Goal: Task Accomplishment & Management: Use online tool/utility

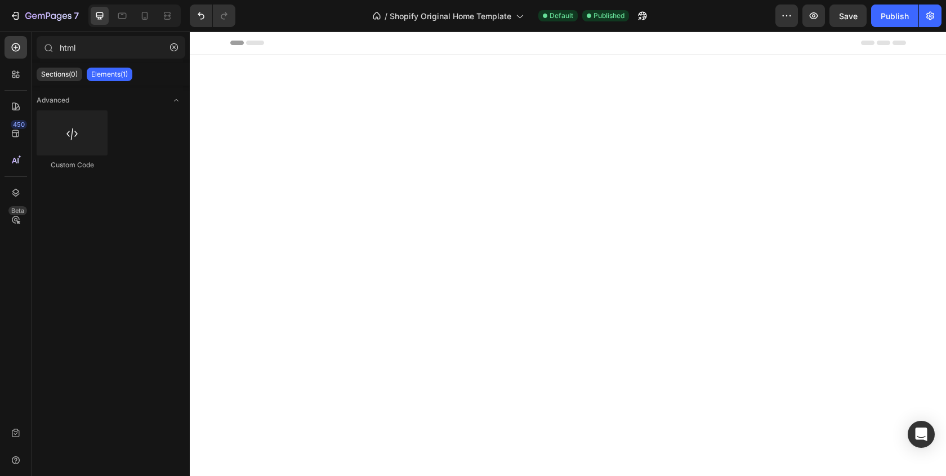
scroll to position [458, 0]
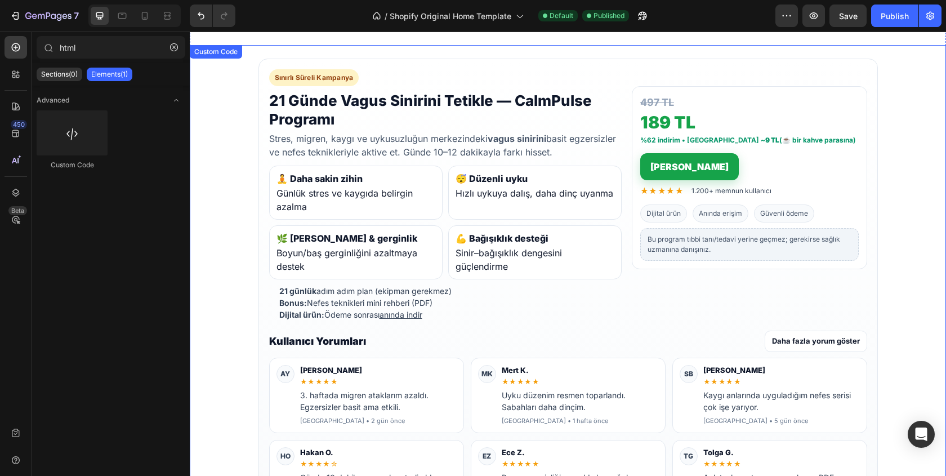
click at [409, 241] on b "🌿 [PERSON_NAME] & gerginlik" at bounding box center [355, 238] width 159 height 14
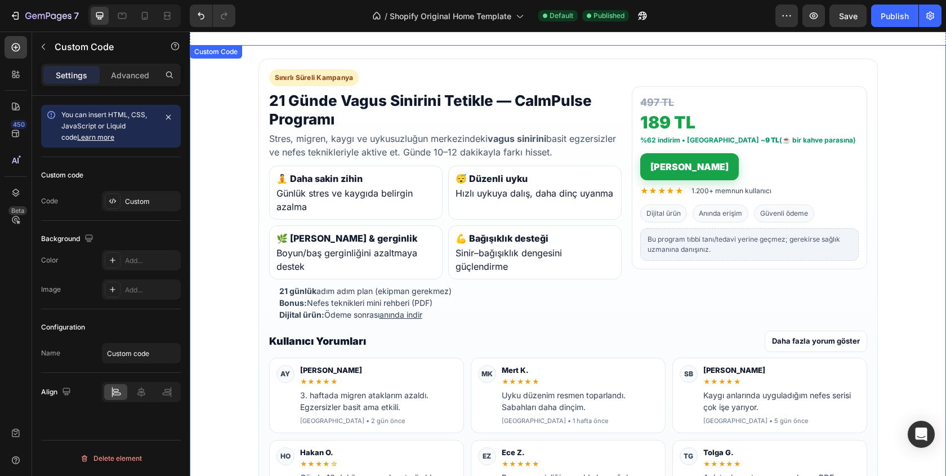
click at [409, 241] on b "🌿 [PERSON_NAME] & gerginlik" at bounding box center [355, 238] width 159 height 14
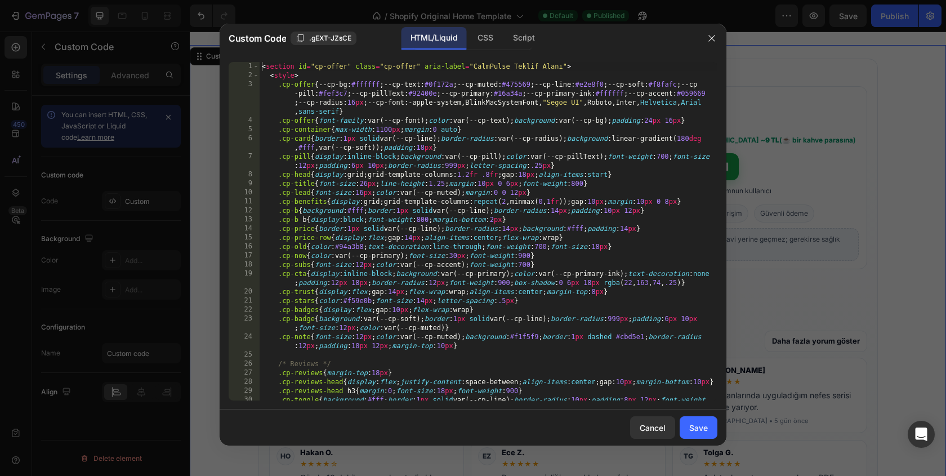
click at [565, 199] on div "< section id = "cp-offer" class = "cp-offer" aria-label = "CalmPulse Teklif Ala…" at bounding box center [489, 244] width 458 height 365
type textarea "</section>"
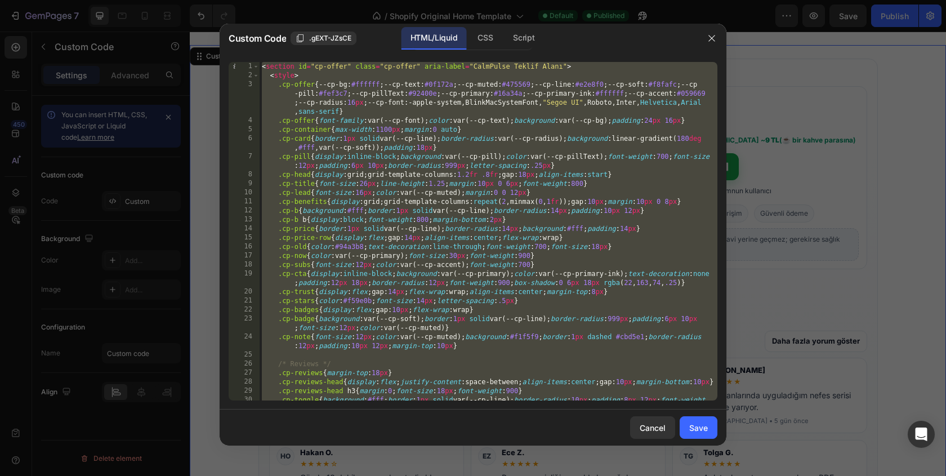
paste textarea
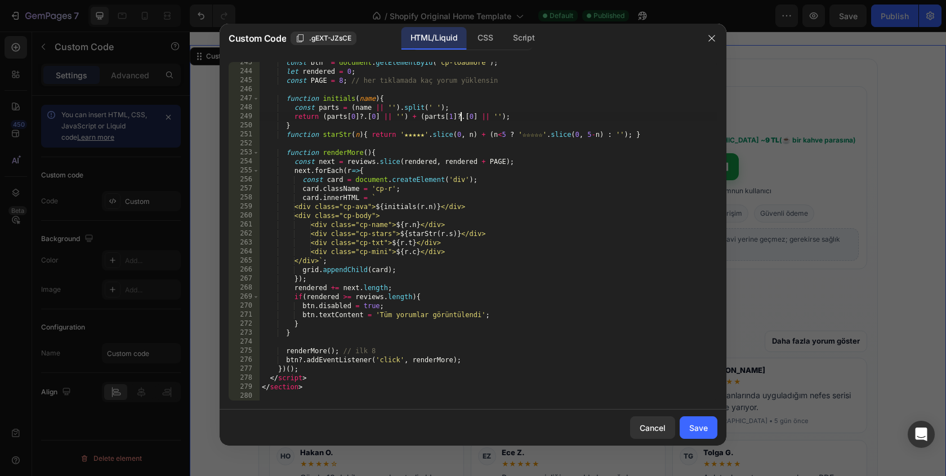
click at [460, 115] on div "const btn = document . getElementById ( 'cp-loadmore' ) ; let rendered = 0 ; co…" at bounding box center [489, 236] width 458 height 356
type textarea "return (parts[0]?.[0] || '') + (parts[1]?.[0] || '');"
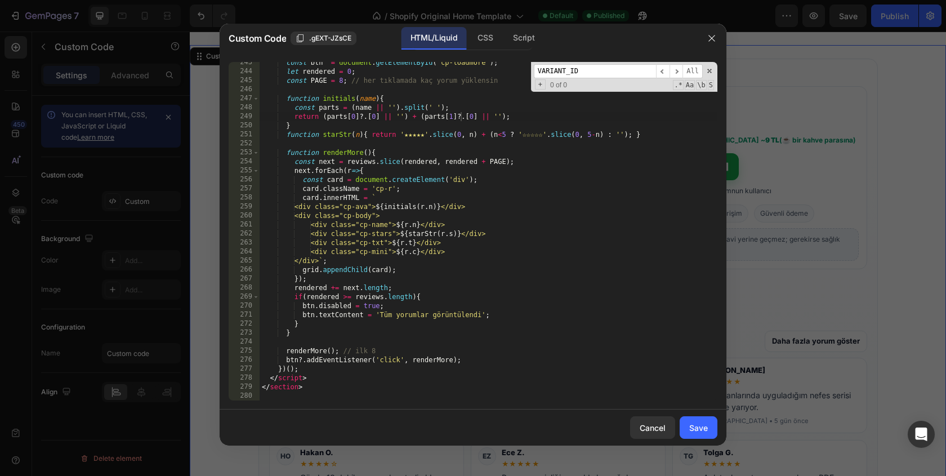
scroll to position [1335, 0]
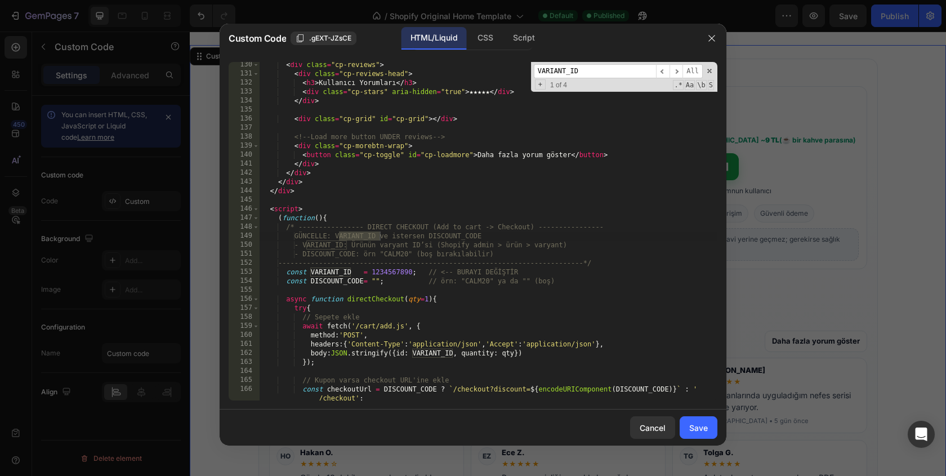
type input "VARIANT_ID"
click at [391, 273] on div "< div class = "cp-reviews" > < div class = "cp-reviews-head" > < h3 > Kullanıcı…" at bounding box center [489, 238] width 458 height 356
paste textarea "7260909338695"
type textarea "const VARIANT_ID = 7260909338695; // <-- BURAYI DEĞİŞTİR"
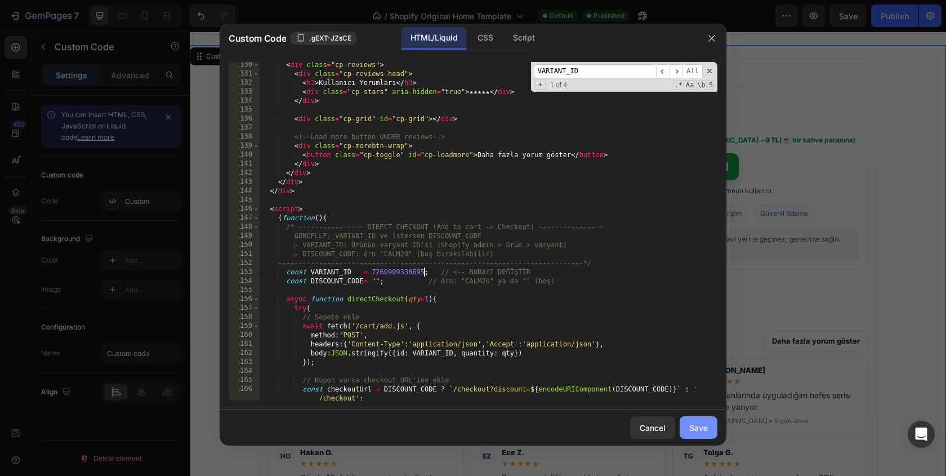
click at [687, 424] on button "Save" at bounding box center [698, 427] width 38 height 23
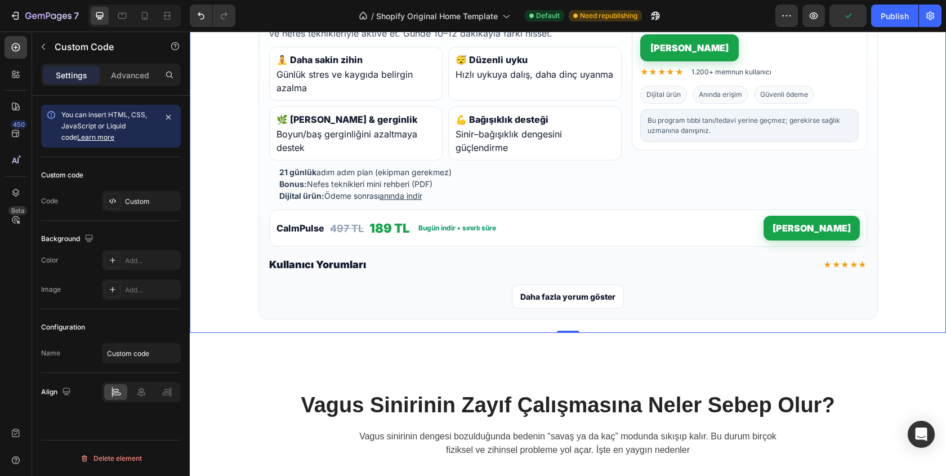
scroll to position [581, 0]
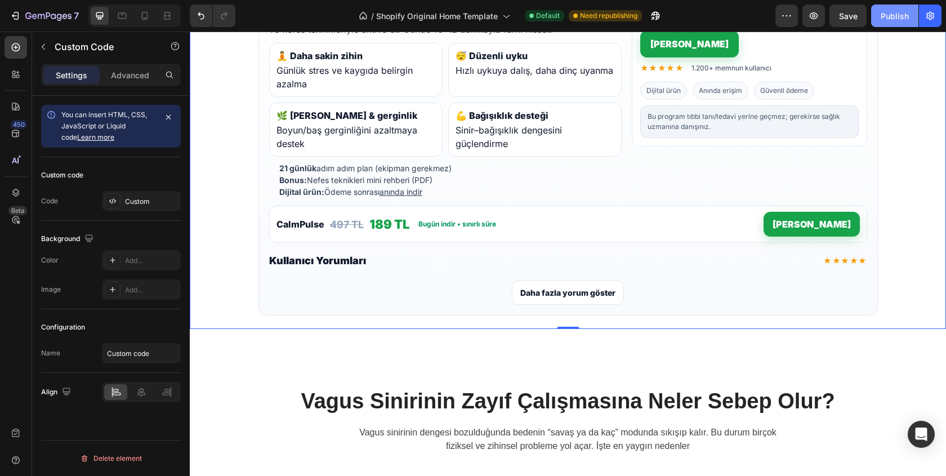
click at [905, 17] on div "Publish" at bounding box center [894, 16] width 28 height 12
click at [560, 169] on li "21 günlük adım adım plan (ekipman gerekmez)" at bounding box center [450, 168] width 342 height 12
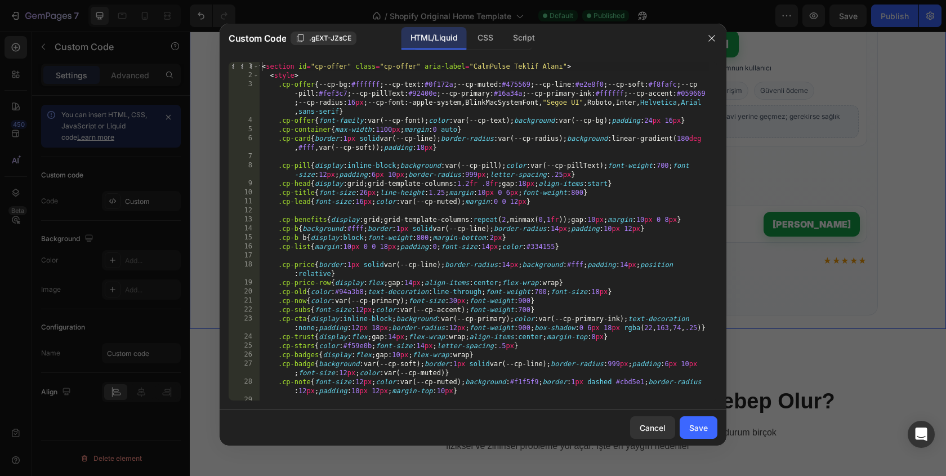
click at [511, 208] on div "< section id = "cp-offer" class = "cp-offer" aria-label = "CalmPulse Teklif Ala…" at bounding box center [484, 240] width 449 height 356
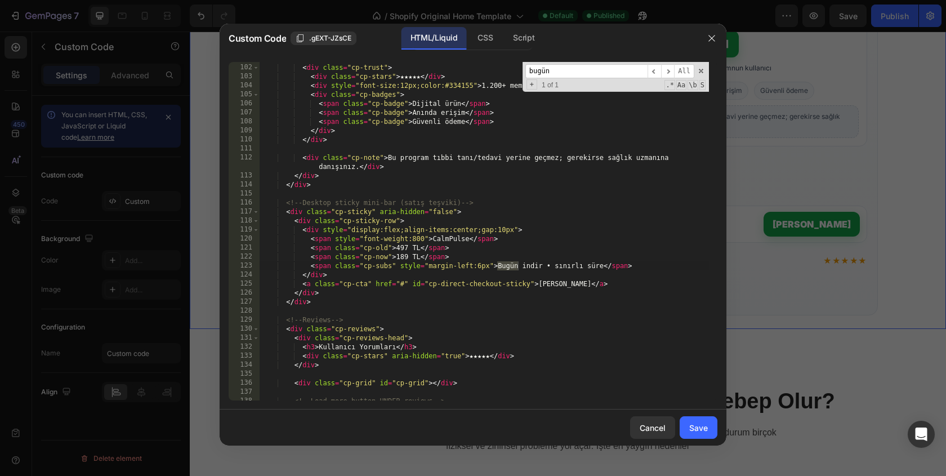
scroll to position [1083, 0]
type input "bugün"
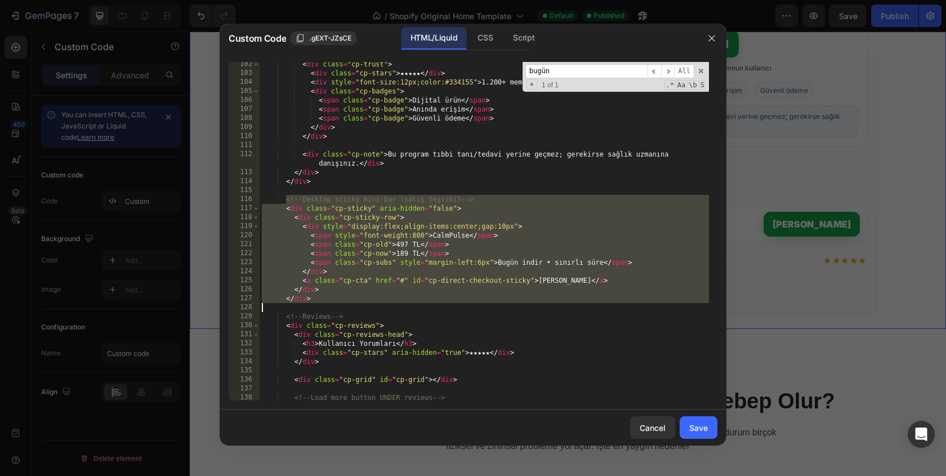
drag, startPoint x: 284, startPoint y: 200, endPoint x: 391, endPoint y: 308, distance: 151.7
click at [391, 308] on div "< div class = "cp-trust" > < div class = "cp-stars" > ★★★★★ </ div > < div styl…" at bounding box center [484, 238] width 449 height 356
type textarea "</div>"
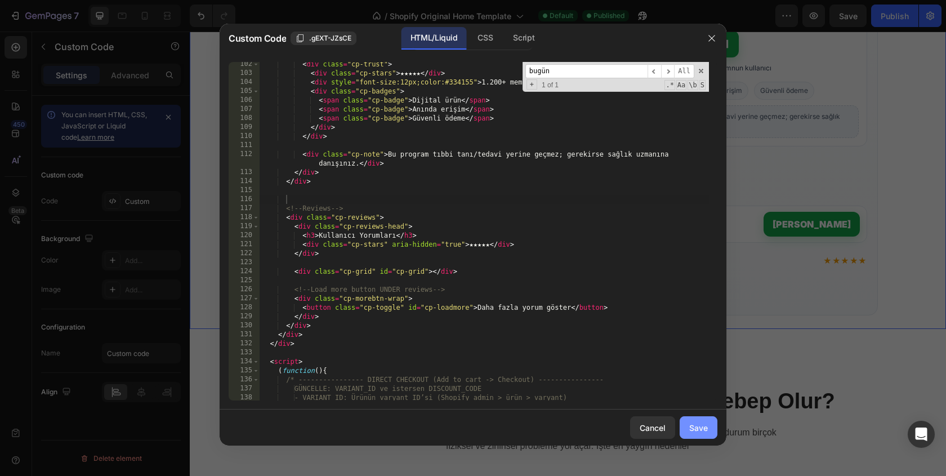
click at [708, 426] on button "Save" at bounding box center [698, 427] width 38 height 23
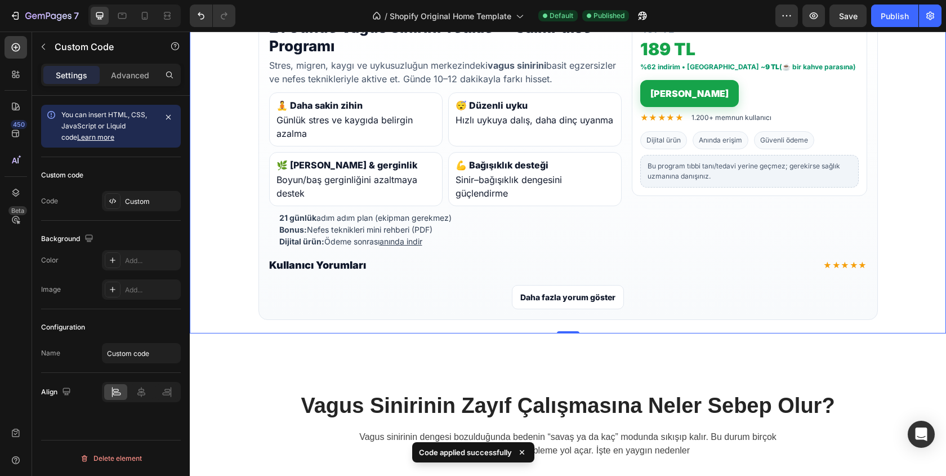
scroll to position [520, 0]
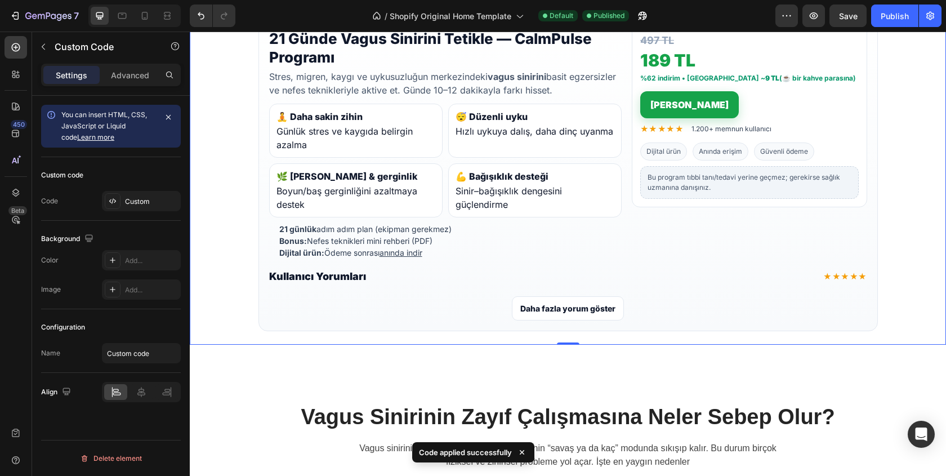
click at [579, 305] on button "Daha fazla yorum göster" at bounding box center [568, 308] width 112 height 24
click at [567, 307] on button "Daha fazla yorum göster" at bounding box center [568, 308] width 112 height 24
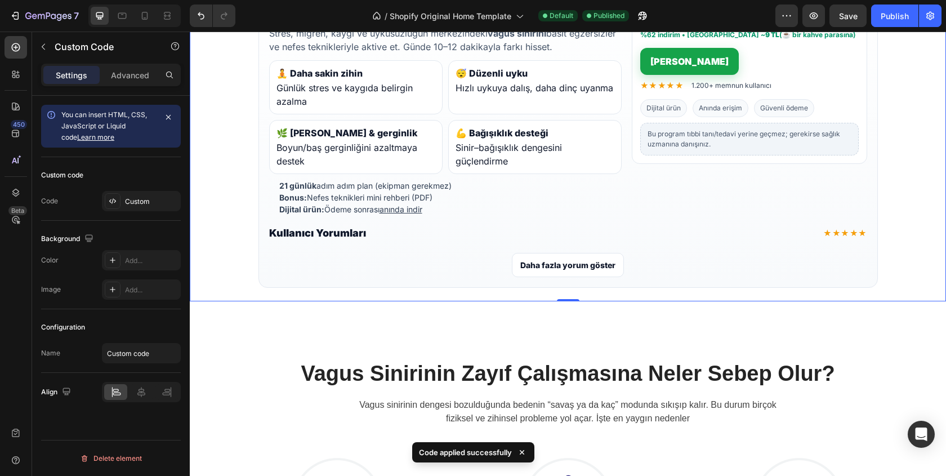
scroll to position [566, 0]
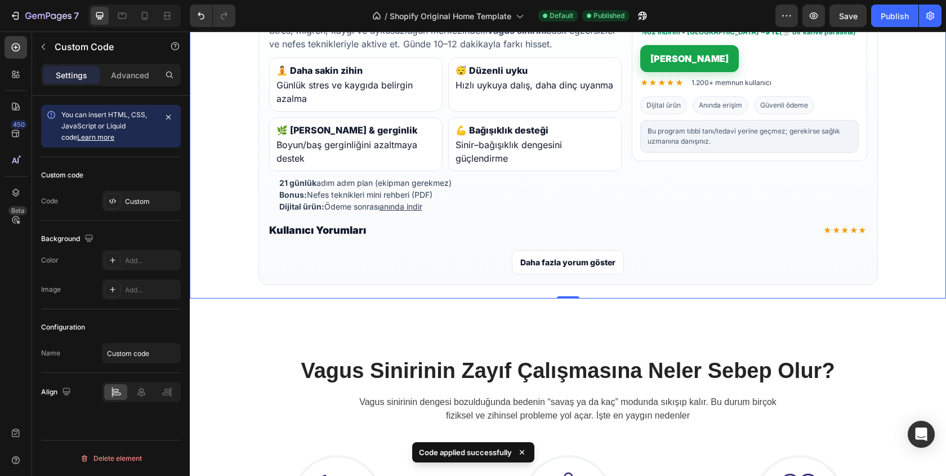
click at [605, 240] on div "Kullanıcı Yorumları ★★★★★ Daha fazla yorum göster" at bounding box center [568, 248] width 598 height 52
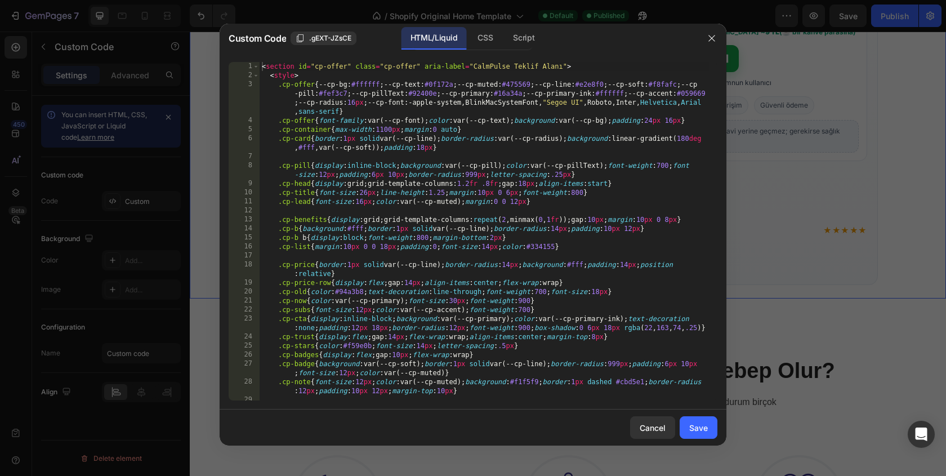
type textarea ".cp-price{border:1px solid var(--cp-line);border-radius:14px;background:#fff;pa…"
click at [541, 269] on div "< section id = "cp-offer" class = "cp-offer" aria-label = "CalmPulse Teklif Ala…" at bounding box center [484, 240] width 449 height 356
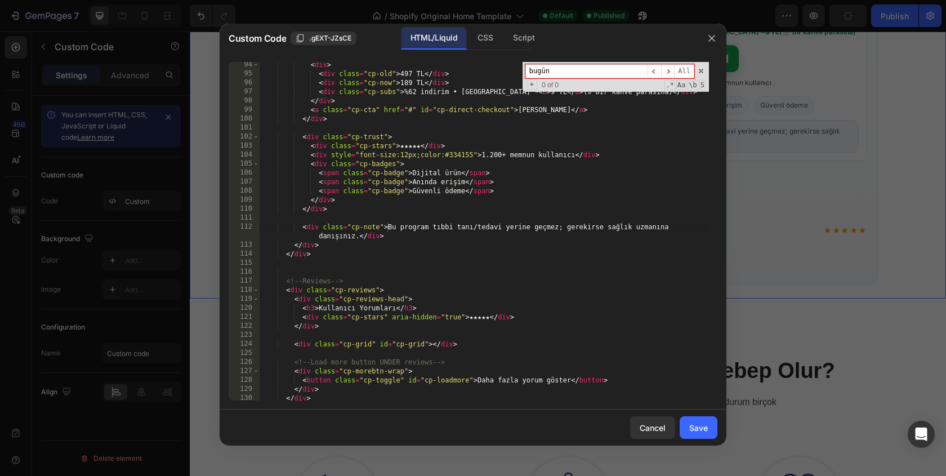
scroll to position [1034, 0]
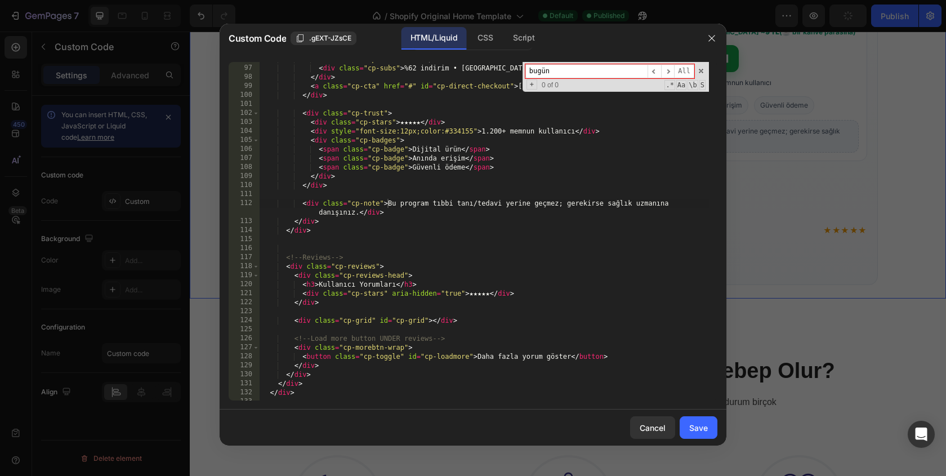
type input "bugün"
click at [530, 244] on div "< div class = "cp-now" > 189 TL </ div > < div class = "cp-subs" > %62 indirim …" at bounding box center [484, 233] width 449 height 356
click at [650, 431] on div "Cancel" at bounding box center [652, 428] width 26 height 12
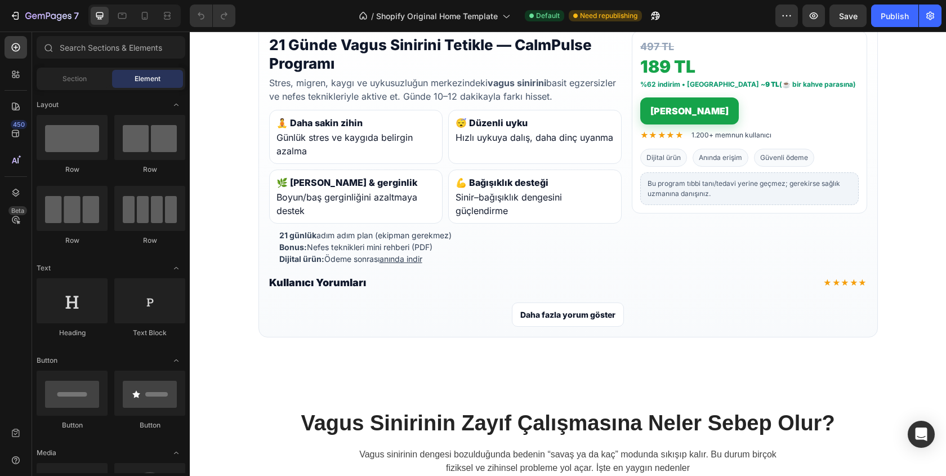
scroll to position [517, 0]
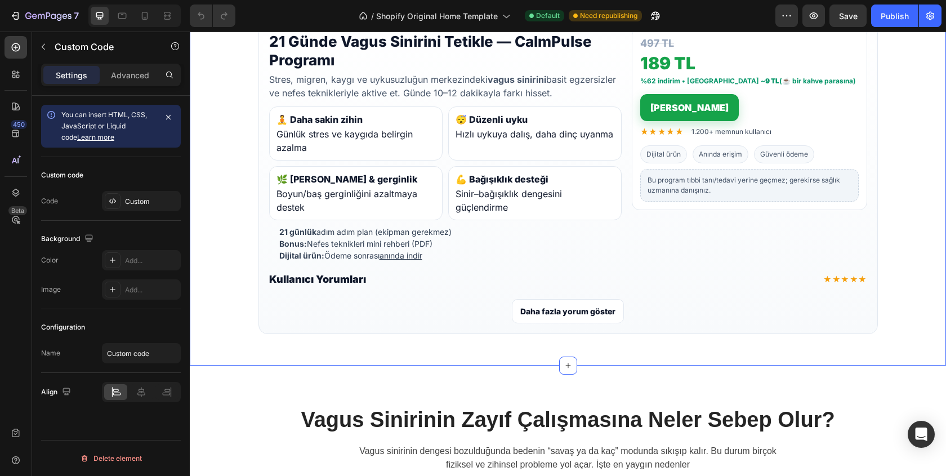
click at [577, 243] on li "Bonus: Nefes teknikleri mini rehberi (PDF)" at bounding box center [450, 244] width 342 height 12
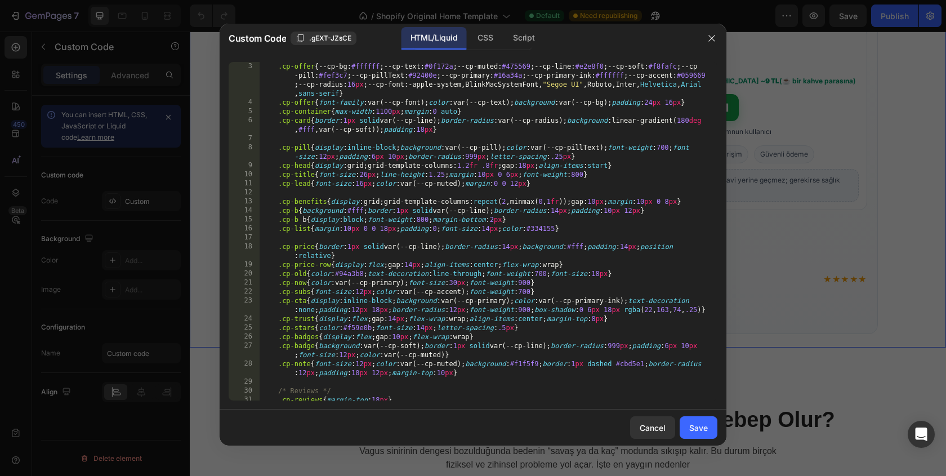
scroll to position [19, 0]
click at [469, 144] on div ".cp-offer { --cp-bg : #ffffff ; --cp-text : #0f172a ; --cp-muted : #475569 ; --…" at bounding box center [484, 257] width 449 height 392
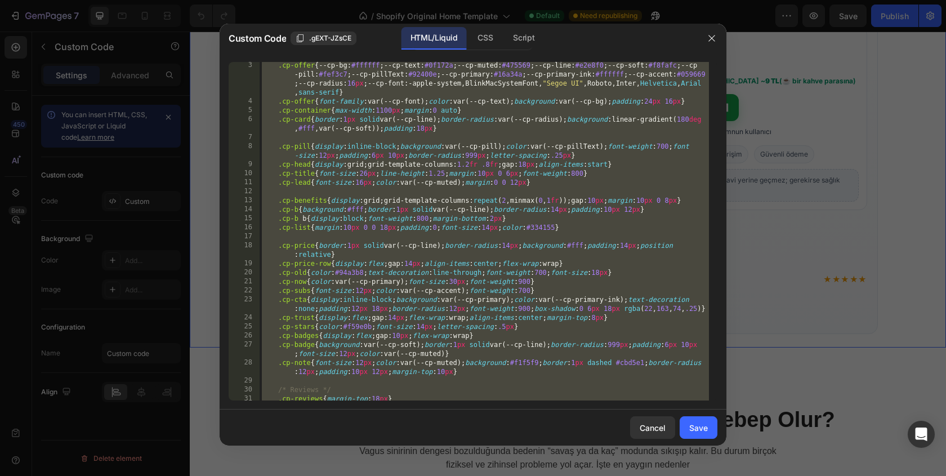
paste textarea "VARIANT_ID"
type textarea "VARIANT_ID"
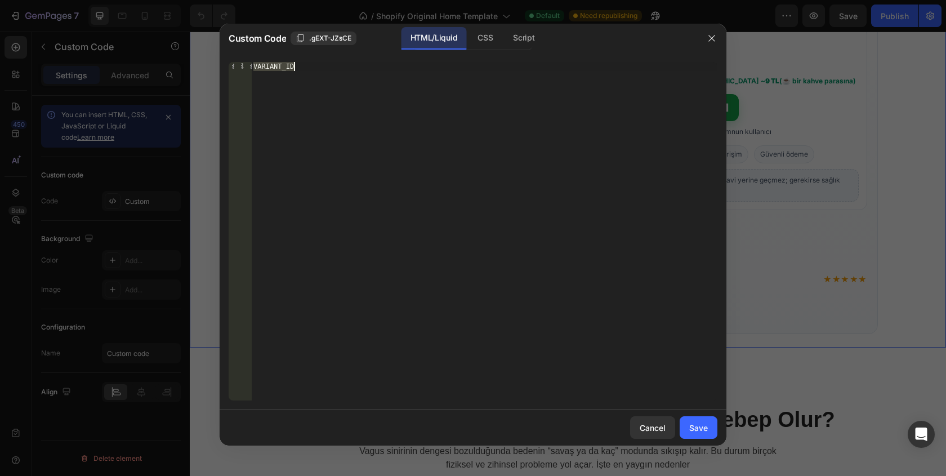
paste textarea
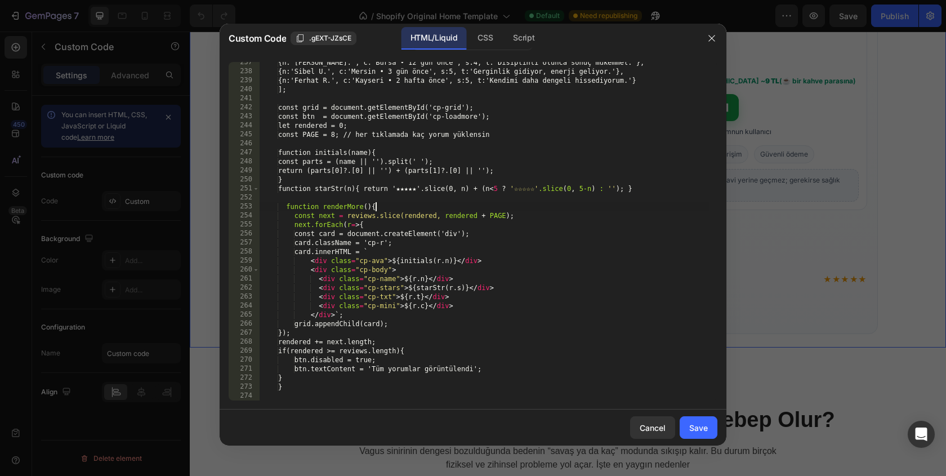
click at [499, 205] on div "{n:'Cihan L.', c:'Bursa • 12 gün önce', s:4, t:'Disiplinli olunca sonuç mükemme…" at bounding box center [484, 236] width 449 height 356
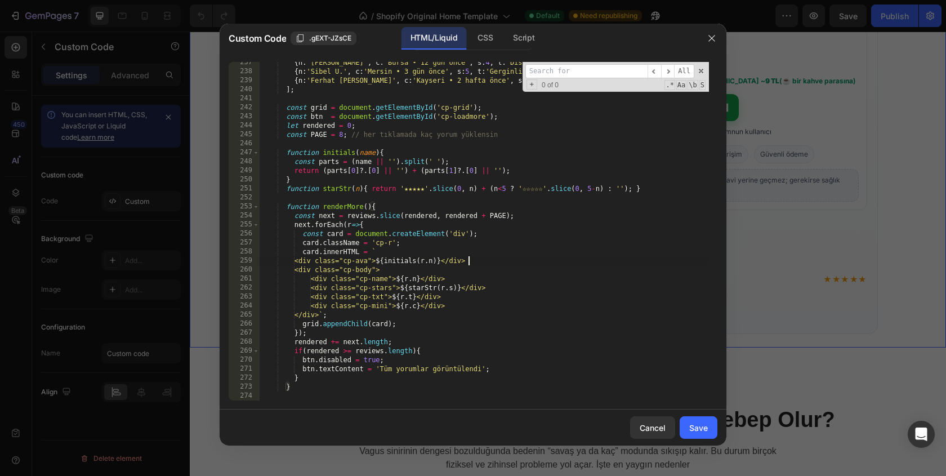
click at [468, 259] on div "{ n : '[PERSON_NAME].' , c : '[GEOGRAPHIC_DATA] • 12 gün önce' , s : 4 , t : 'D…" at bounding box center [484, 236] width 449 height 356
type textarea "VARIANT_ID"
click at [589, 71] on input at bounding box center [586, 71] width 122 height 14
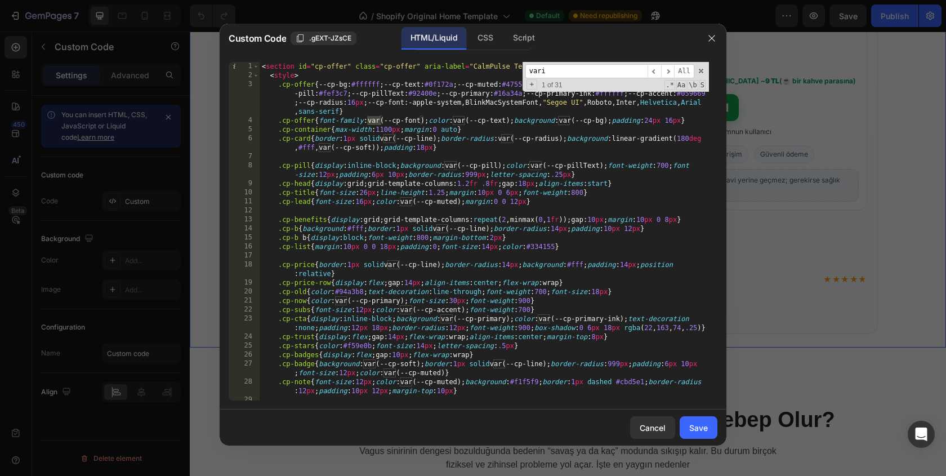
scroll to position [1353, 0]
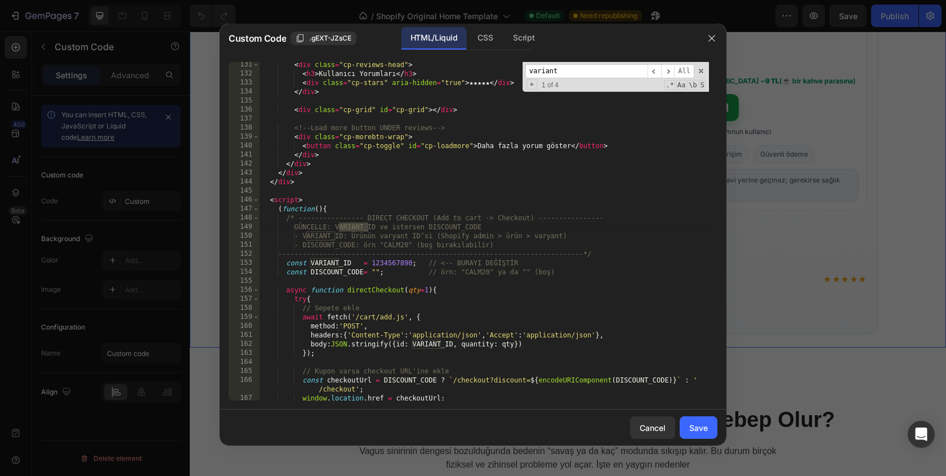
type input "variant"
click at [396, 261] on div "< div class = "cp-reviews-head" > < h3 > Kullanıcı Yorumları </ h3 > < div clas…" at bounding box center [484, 238] width 449 height 356
paste textarea "7260909338695"
type textarea "const VARIANT_ID = 7260909338695; // <-- BURAYI DEĞİŞTİR"
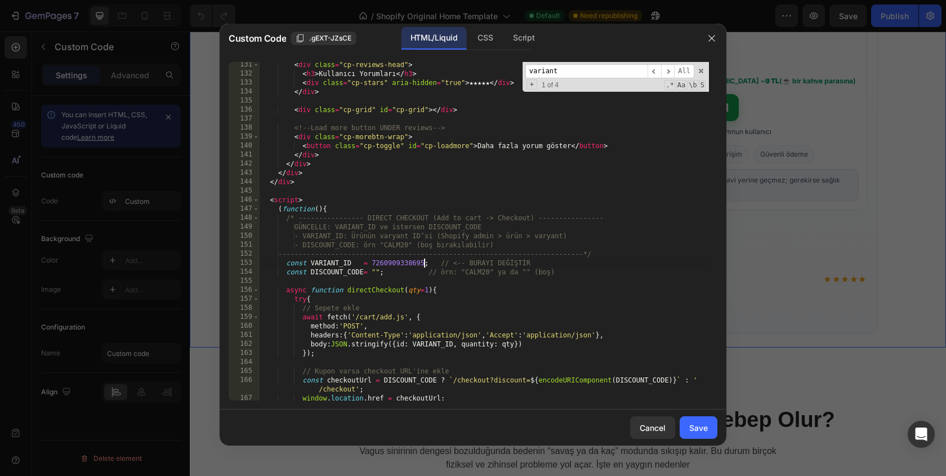
click at [566, 65] on input "variant" at bounding box center [586, 71] width 122 height 14
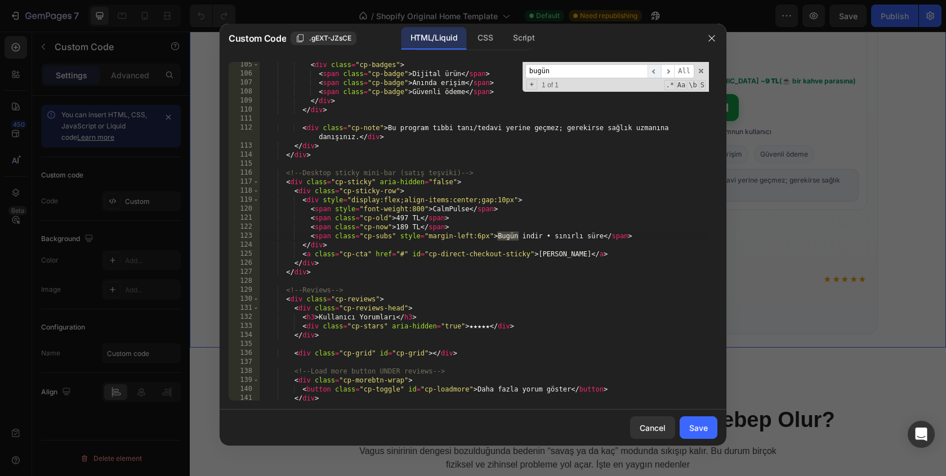
type input "bugün"
click at [655, 73] on span "​" at bounding box center [654, 71] width 14 height 14
click at [669, 73] on span "​" at bounding box center [668, 71] width 14 height 14
click at [624, 73] on input "bugün" at bounding box center [586, 71] width 122 height 14
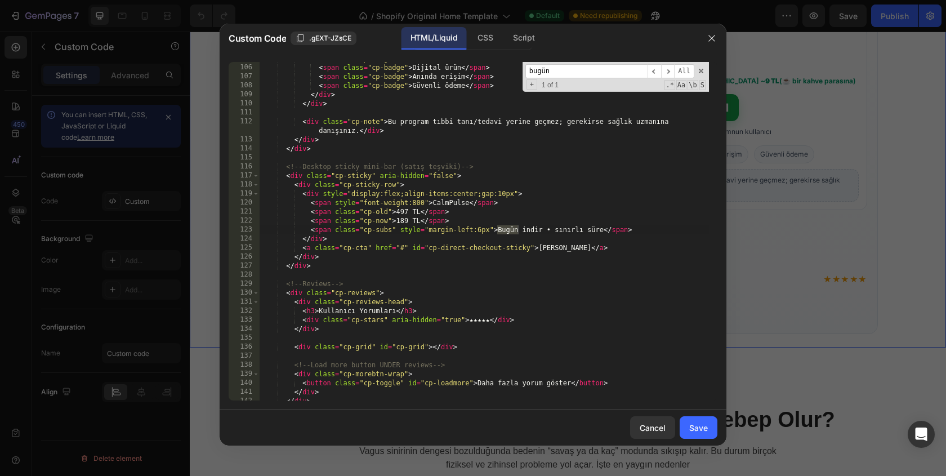
scroll to position [1116, 0]
click at [316, 261] on div "< div class = "cp-badges" > < span class = "cp-badge" > Dijital ürün </ span > …" at bounding box center [484, 232] width 449 height 356
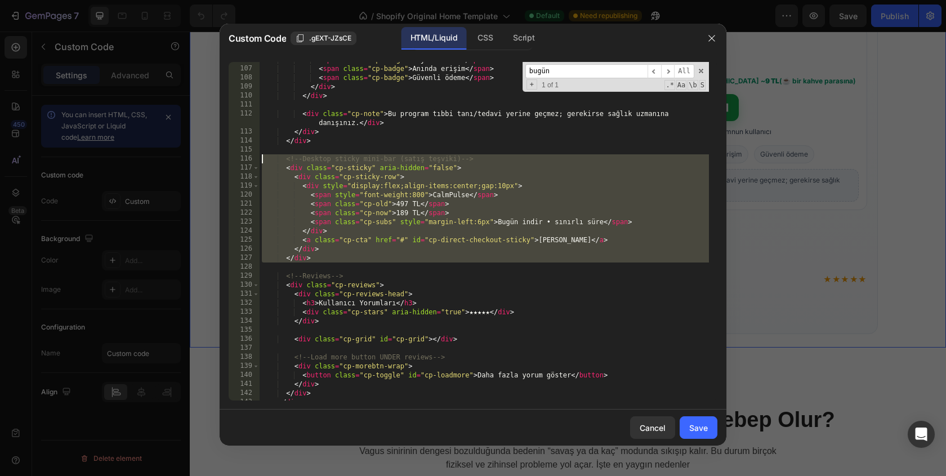
drag, startPoint x: 317, startPoint y: 267, endPoint x: 230, endPoint y: 158, distance: 140.1
click at [230, 158] on div "</div> 106 107 108 109 110 111 112 113 114 115 116 117 118 119 120 121 122 123 …" at bounding box center [473, 231] width 489 height 338
type textarea "<!-- Desktop sticky mini-bar (satış teşviki) --> <div class="cp-sticky" aria-hi…"
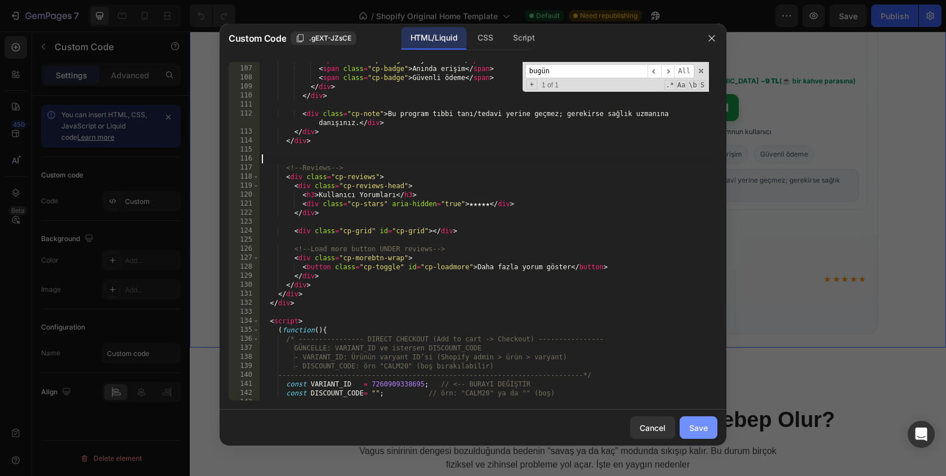
click at [700, 426] on div "Save" at bounding box center [698, 428] width 19 height 12
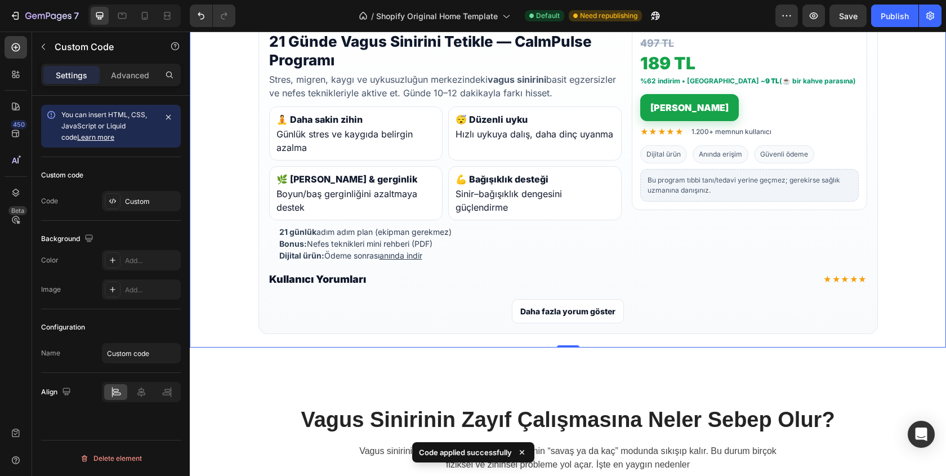
click at [600, 314] on button "Daha fazla yorum göster" at bounding box center [568, 311] width 112 height 24
click at [890, 14] on div "Publish" at bounding box center [894, 16] width 28 height 12
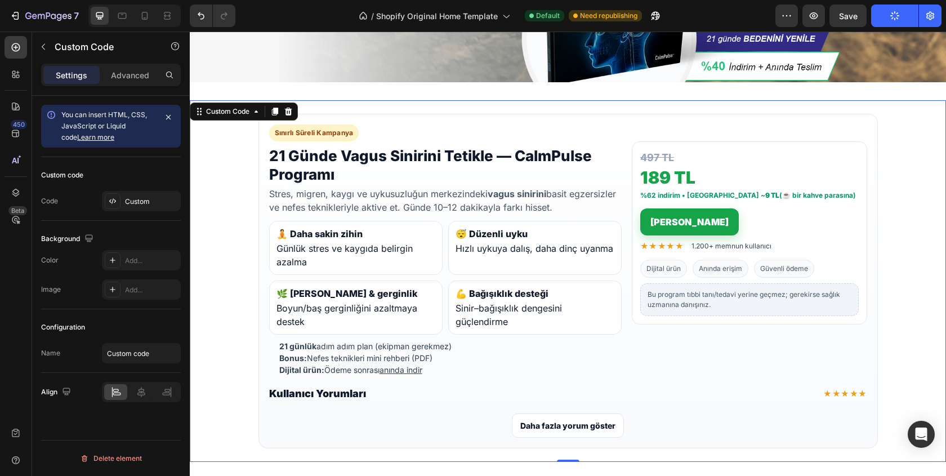
scroll to position [401, 0]
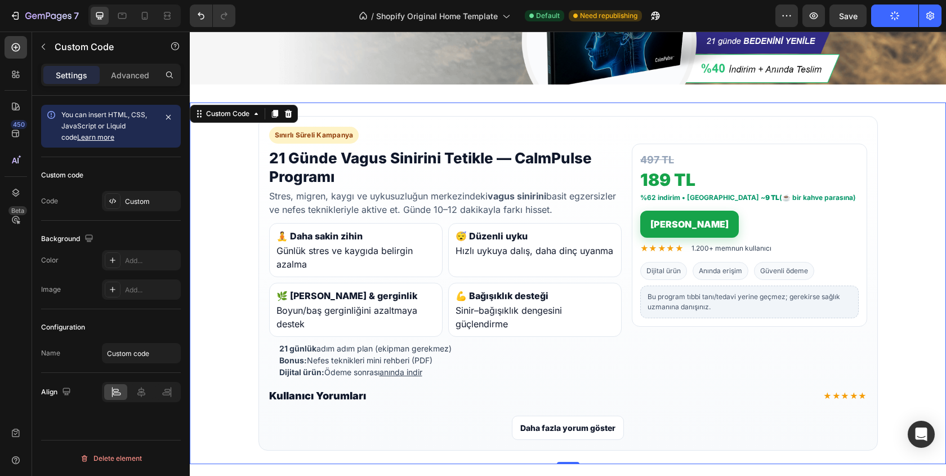
click at [208, 171] on section "Sınırlı Süreli Kampanya 21 Günde Vagus Sinirini Tetikle — CalmPulse Programı St…" at bounding box center [568, 282] width 756 height 361
click at [211, 119] on div "Custom Code" at bounding box center [228, 114] width 70 height 14
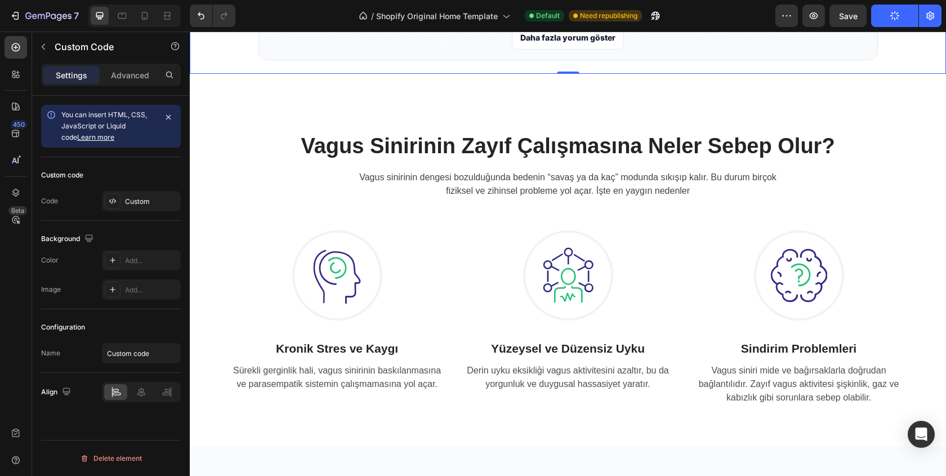
scroll to position [790, 0]
click at [123, 69] on p "Advanced" at bounding box center [130, 75] width 38 height 12
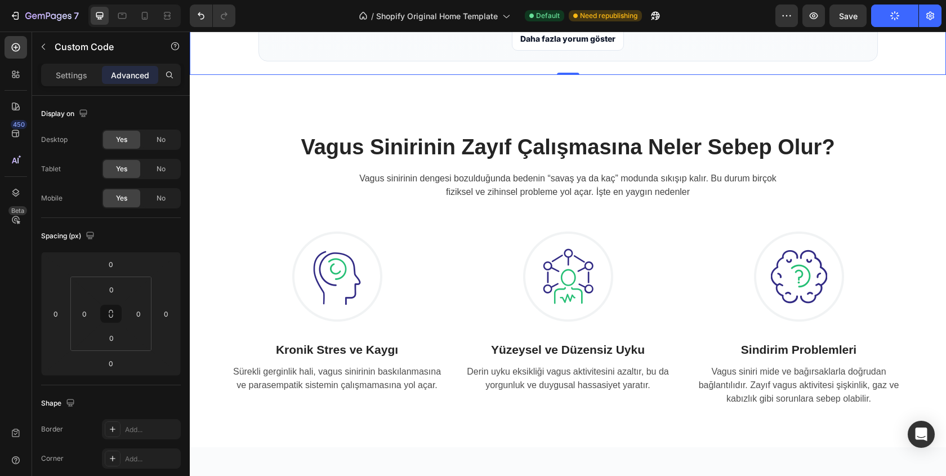
click at [84, 84] on div "Settings Advanced" at bounding box center [111, 75] width 140 height 23
click at [83, 81] on div "Settings" at bounding box center [71, 75] width 56 height 18
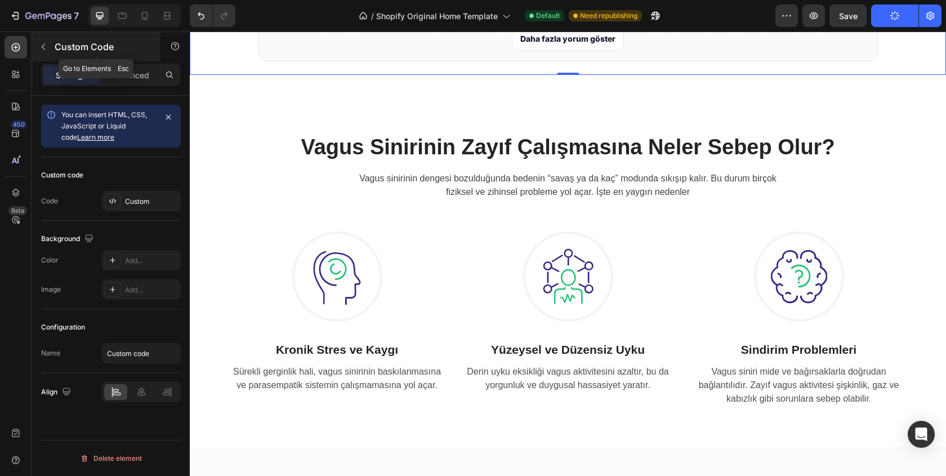
click at [43, 49] on icon "button" at bounding box center [43, 46] width 9 height 9
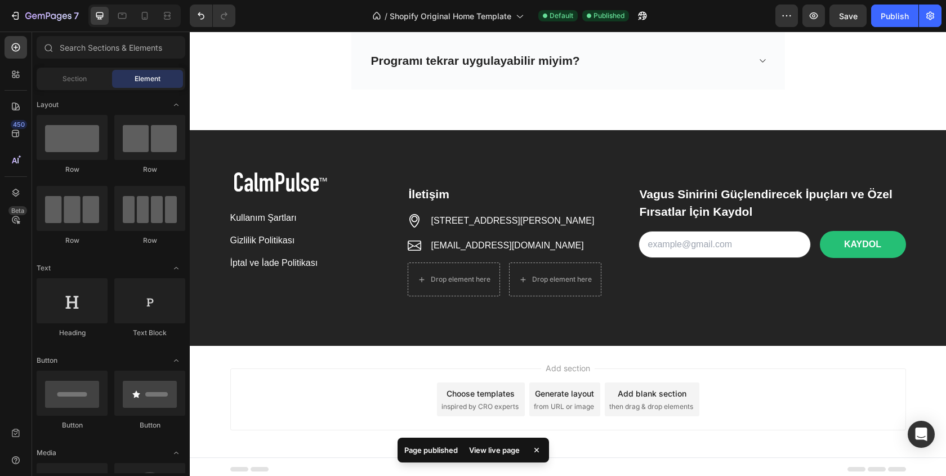
scroll to position [5388, 0]
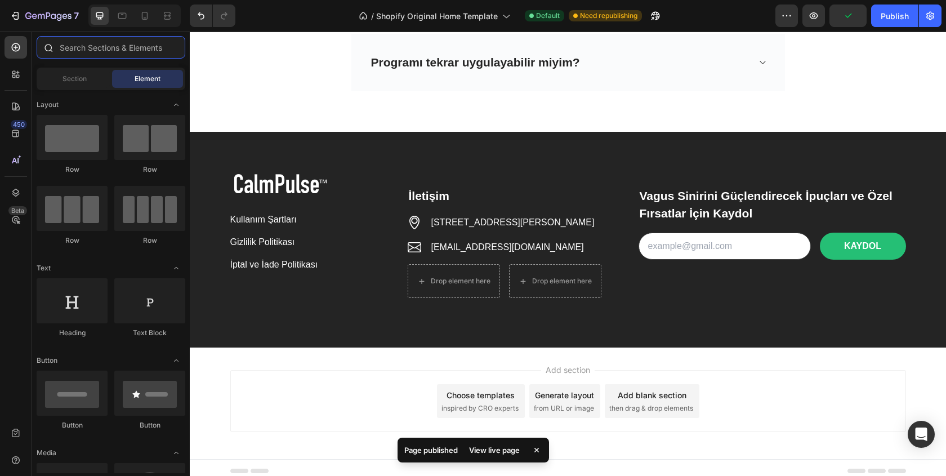
click at [86, 50] on input "text" at bounding box center [111, 47] width 149 height 23
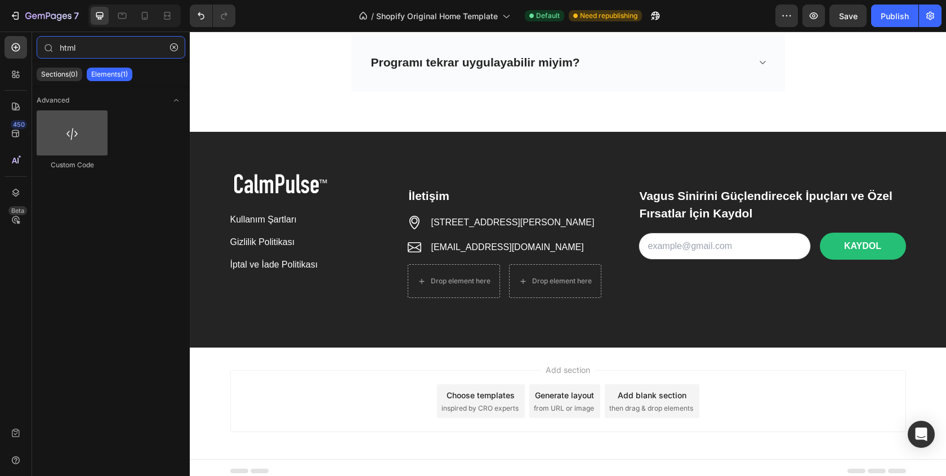
type input "html"
click at [80, 130] on div at bounding box center [72, 132] width 71 height 45
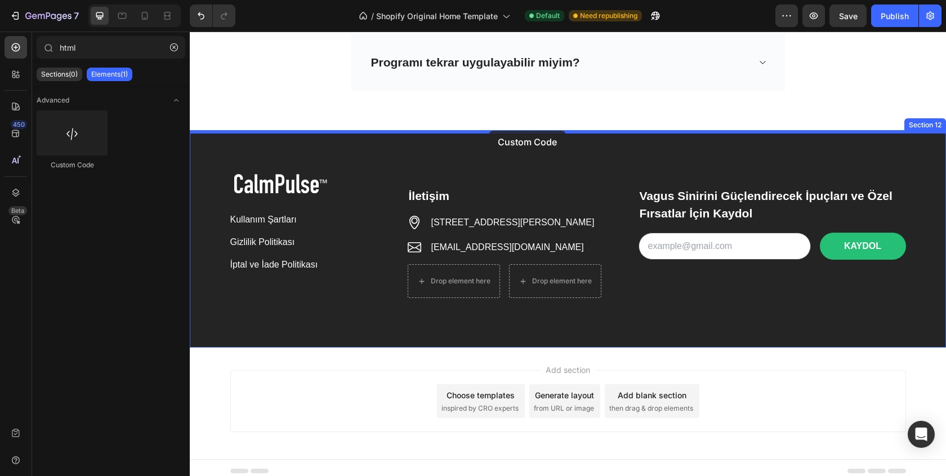
drag, startPoint x: 270, startPoint y: 162, endPoint x: 489, endPoint y: 131, distance: 221.2
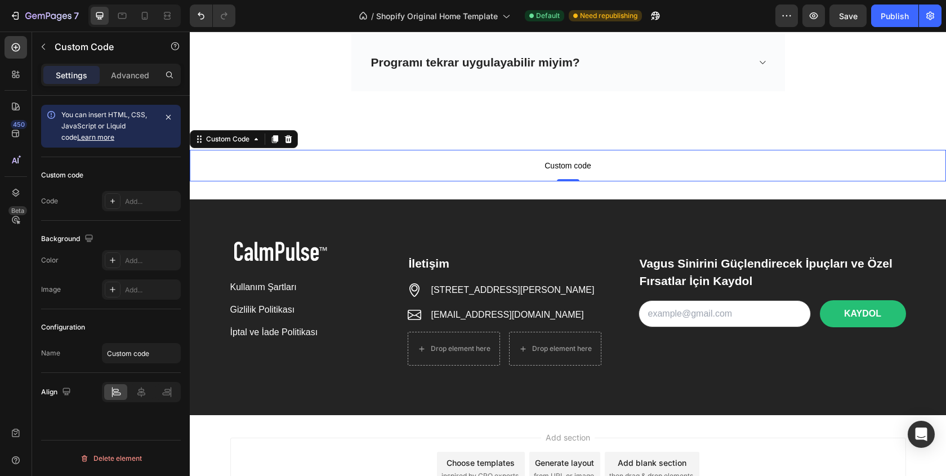
click at [533, 167] on span "Custom code" at bounding box center [568, 166] width 756 height 14
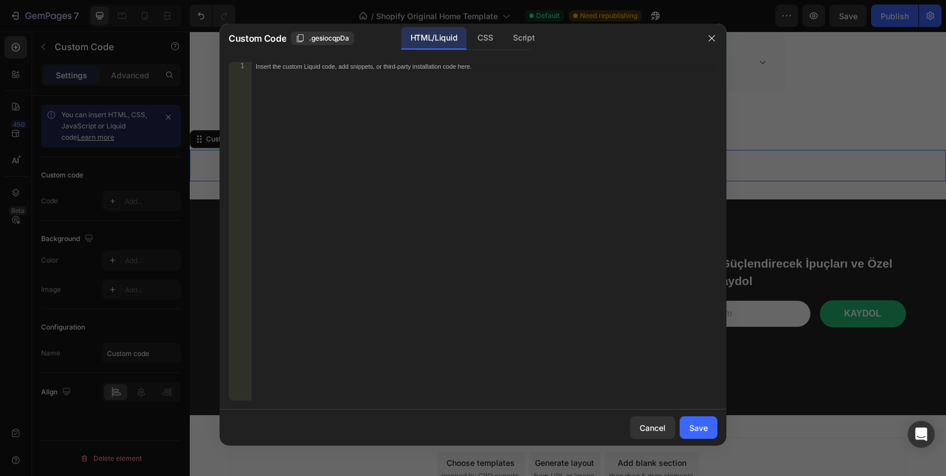
click at [486, 181] on div "Insert the custom Liquid code, add snippets, or third-party installation code h…" at bounding box center [484, 240] width 466 height 356
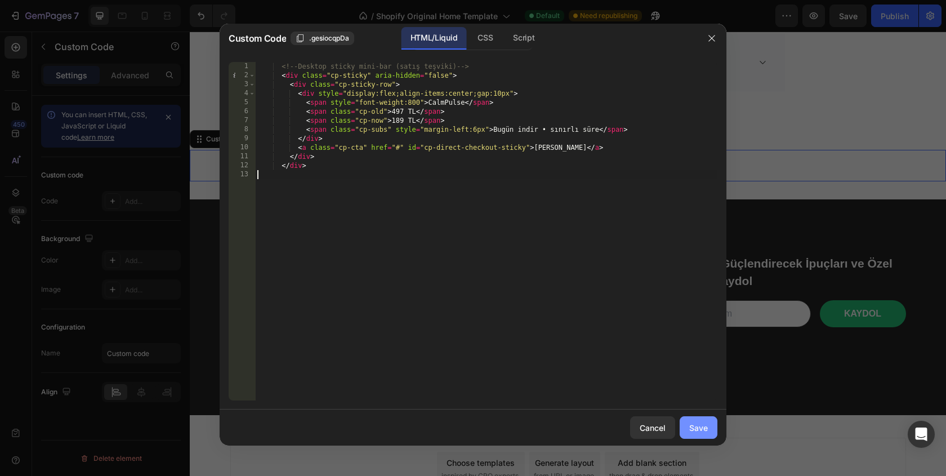
click at [689, 428] on div "Save" at bounding box center [698, 428] width 19 height 12
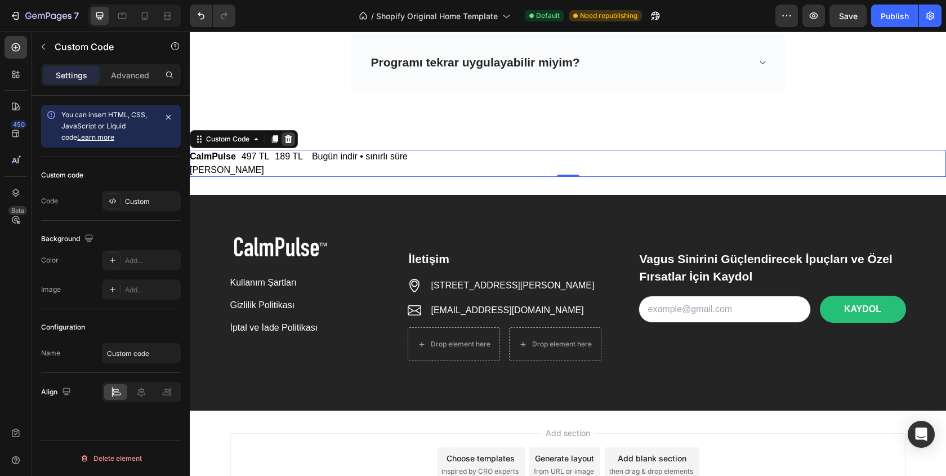
click at [291, 139] on icon at bounding box center [288, 139] width 7 height 8
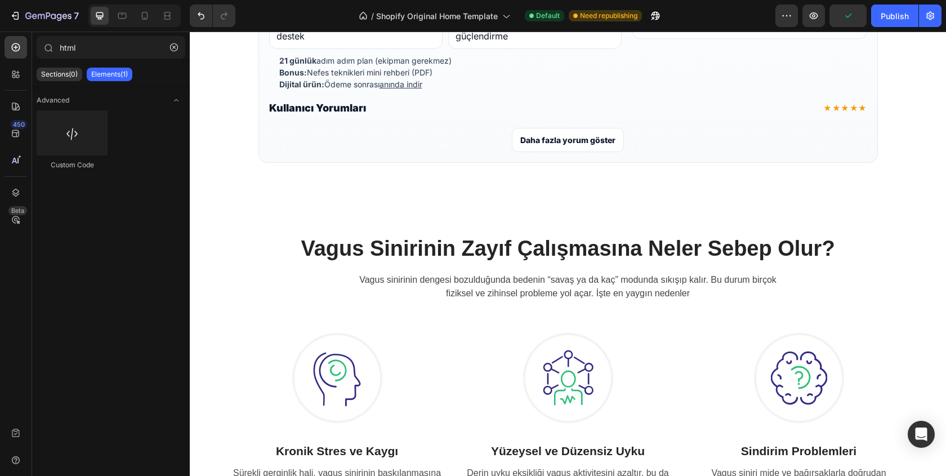
scroll to position [421, 0]
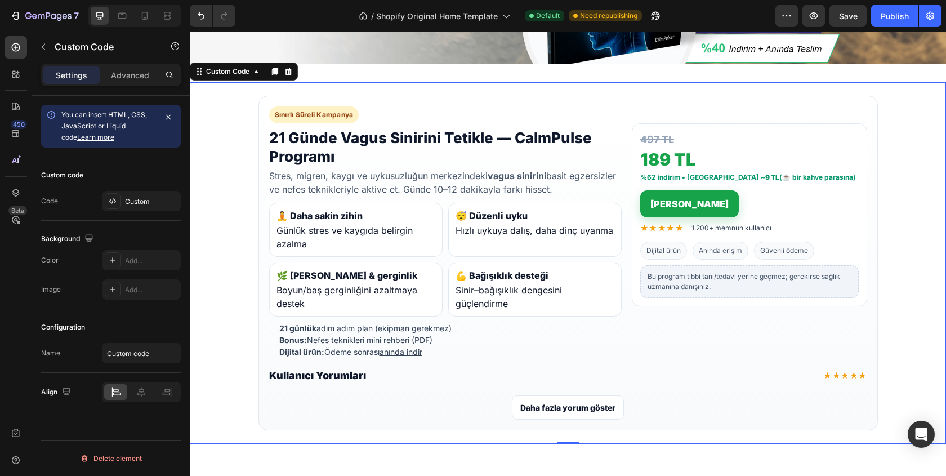
click at [511, 180] on b "vagus sinirini" at bounding box center [516, 175] width 59 height 11
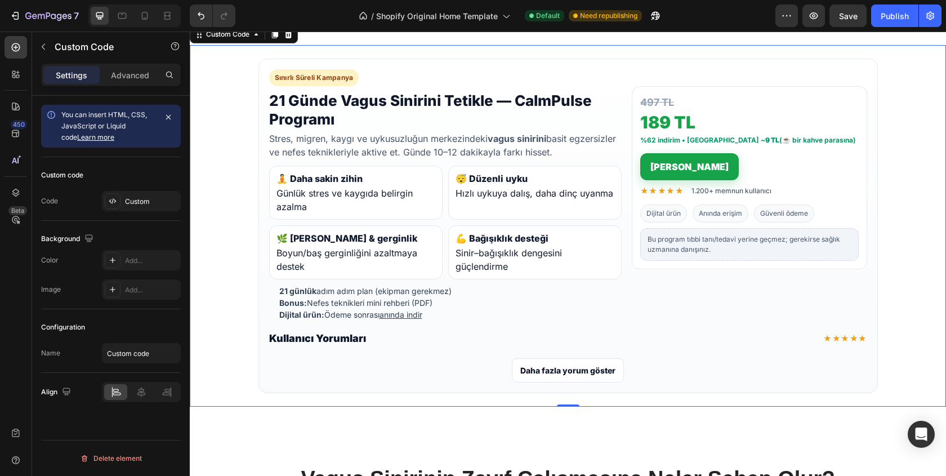
scroll to position [466, 0]
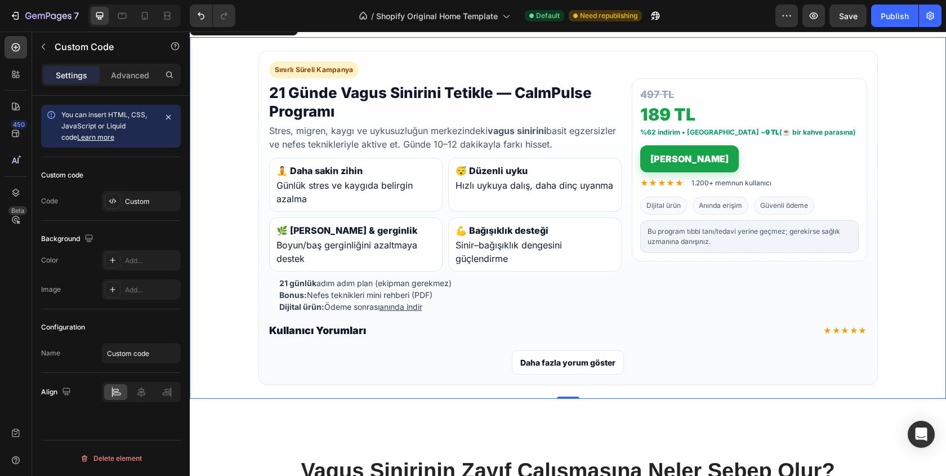
click at [557, 217] on div "💪 Bağışıklık desteği Sinir–bağışıklık dengesini güçlendirme" at bounding box center [534, 244] width 173 height 54
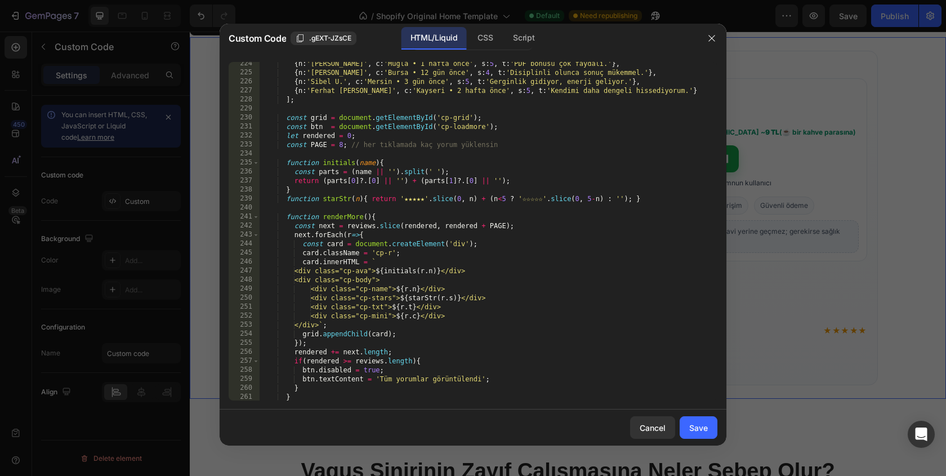
scroll to position [2301, 0]
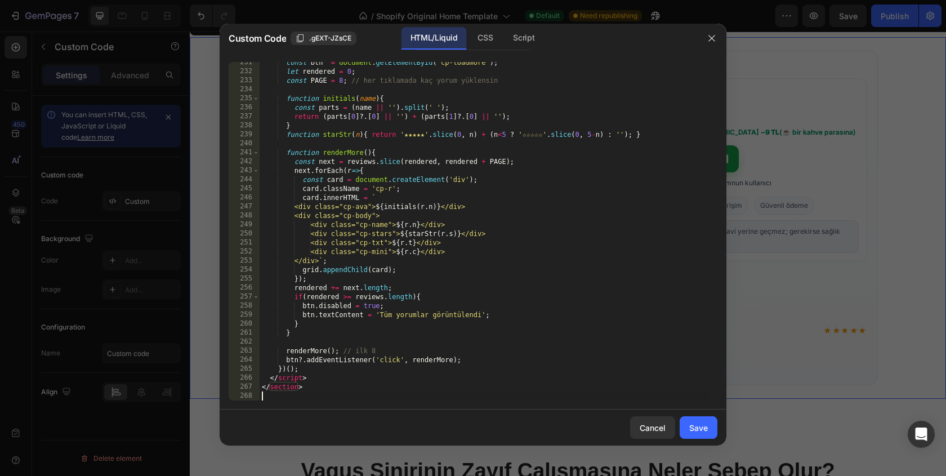
click at [316, 395] on div "const btn = document . getElementById ( 'cp-loadmore' ) ; let rendered = 0 ; co…" at bounding box center [484, 236] width 449 height 356
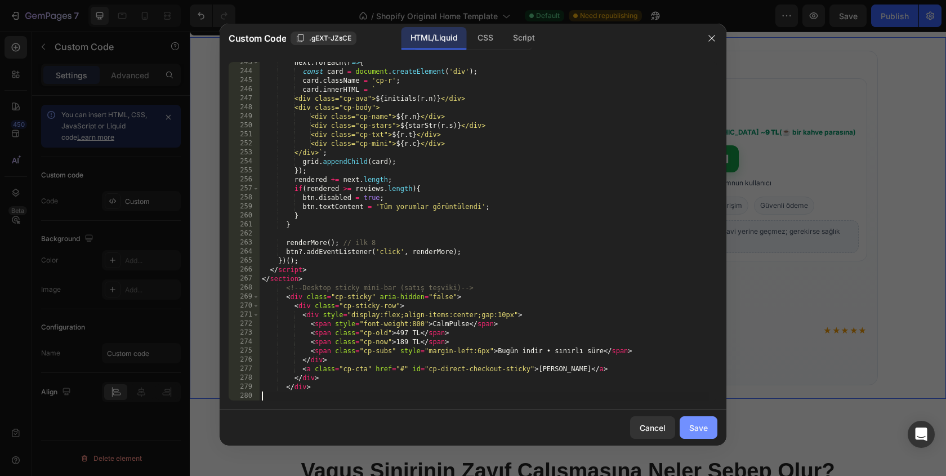
click at [699, 426] on div "Save" at bounding box center [698, 428] width 19 height 12
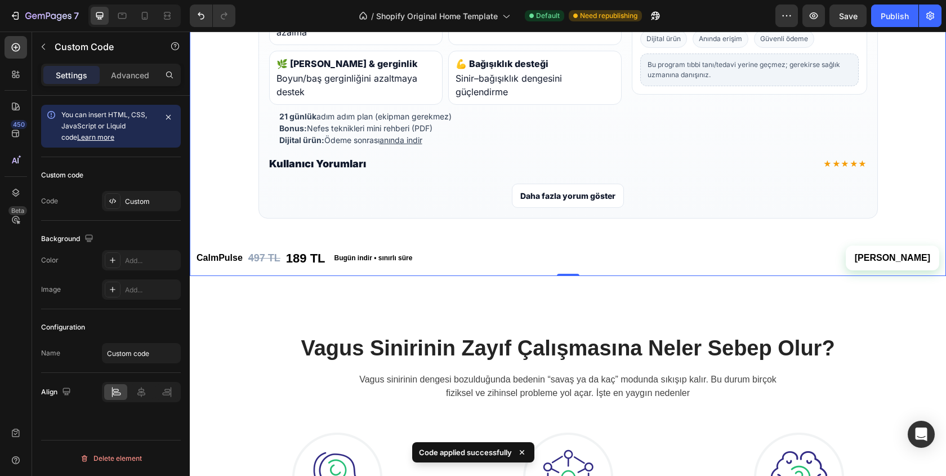
scroll to position [630, 0]
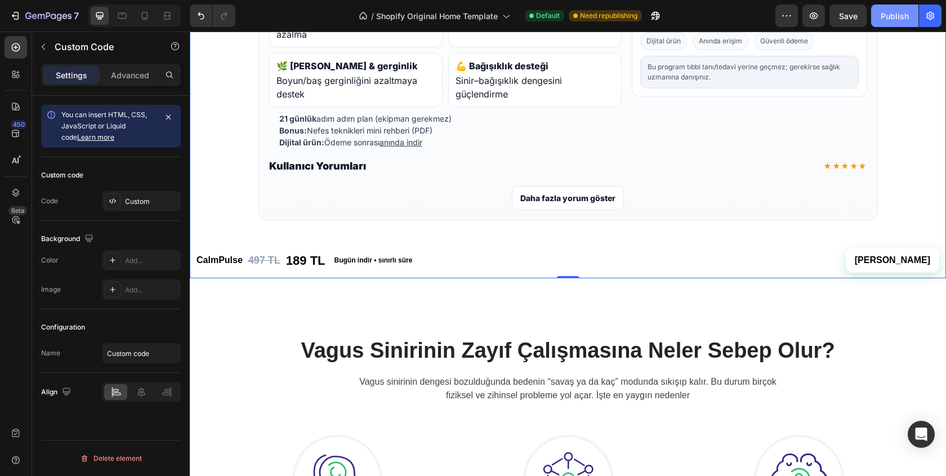
click at [887, 17] on div "Publish" at bounding box center [894, 16] width 28 height 12
click at [476, 251] on div "CalmPulse 497 TL 189 TL Bugün indir • sınırlı süre Hemen İndir" at bounding box center [567, 260] width 743 height 25
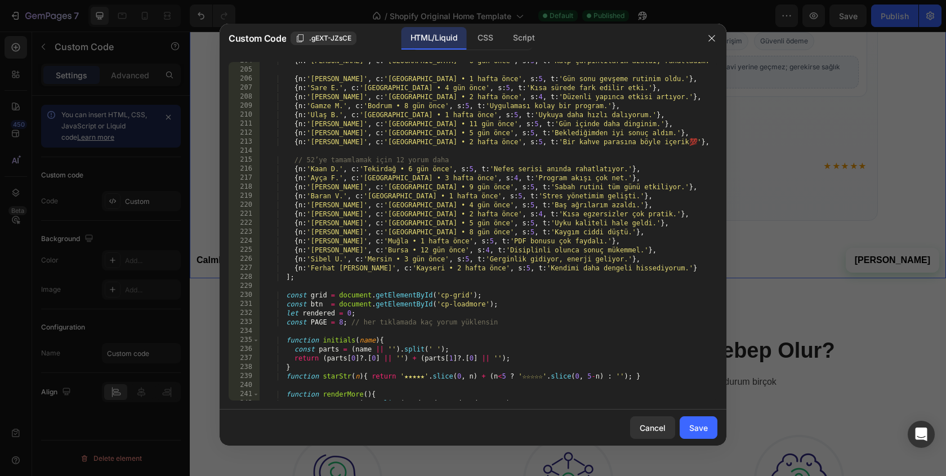
scroll to position [2409, 0]
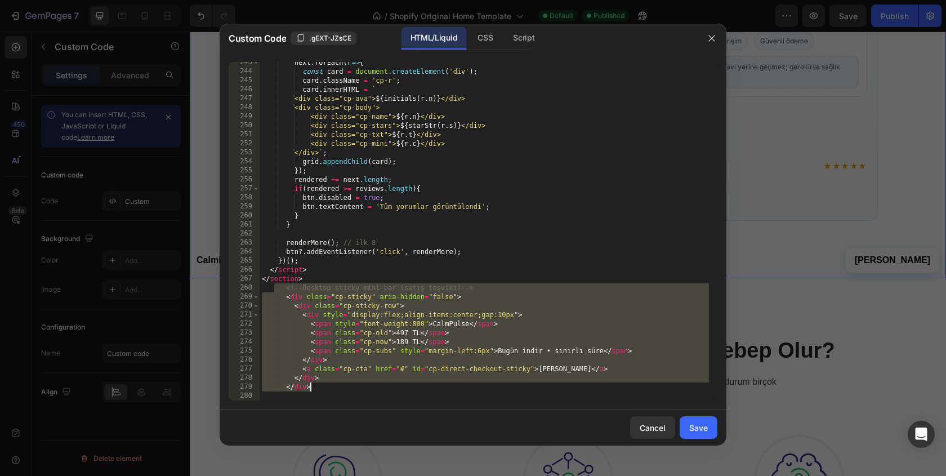
drag, startPoint x: 275, startPoint y: 288, endPoint x: 406, endPoint y: 387, distance: 164.4
click at [406, 388] on div "next . forEach ( r => { const card = document . createElement ( 'div' ) ; card …" at bounding box center [484, 236] width 449 height 356
type textarea "</div> </div>"
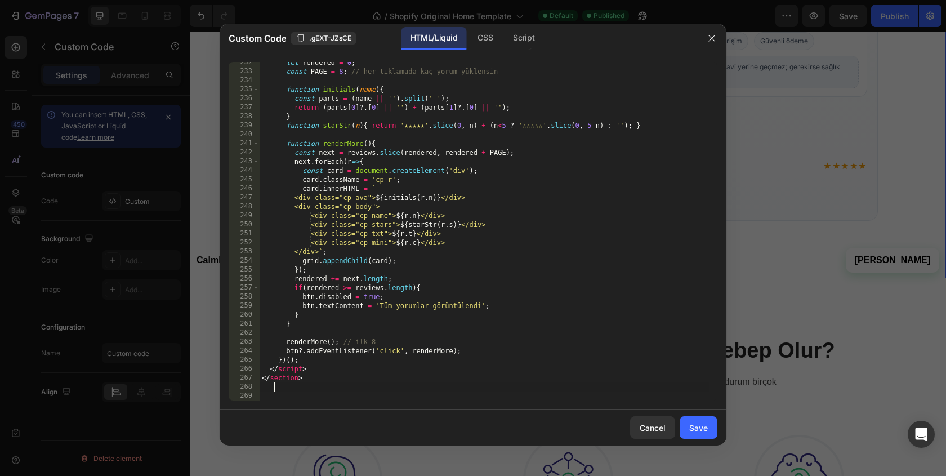
scroll to position [2310, 0]
click at [687, 427] on button "Save" at bounding box center [698, 427] width 38 height 23
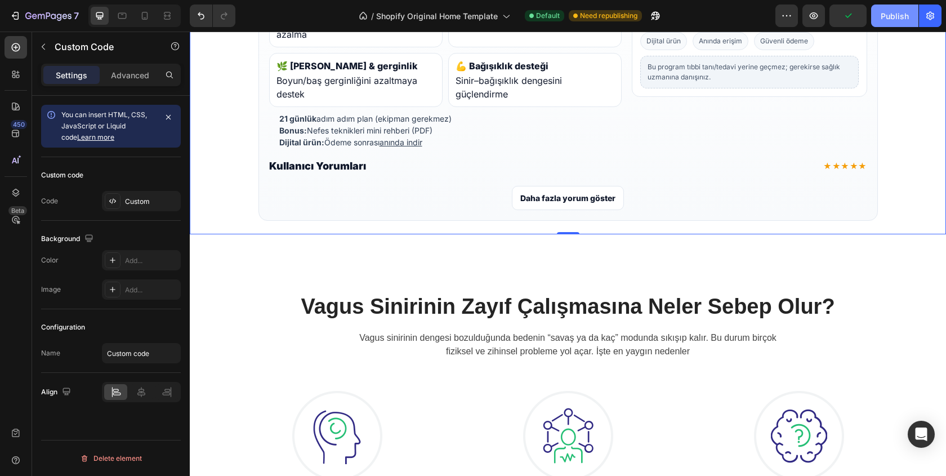
click at [899, 12] on div "Publish" at bounding box center [894, 16] width 28 height 12
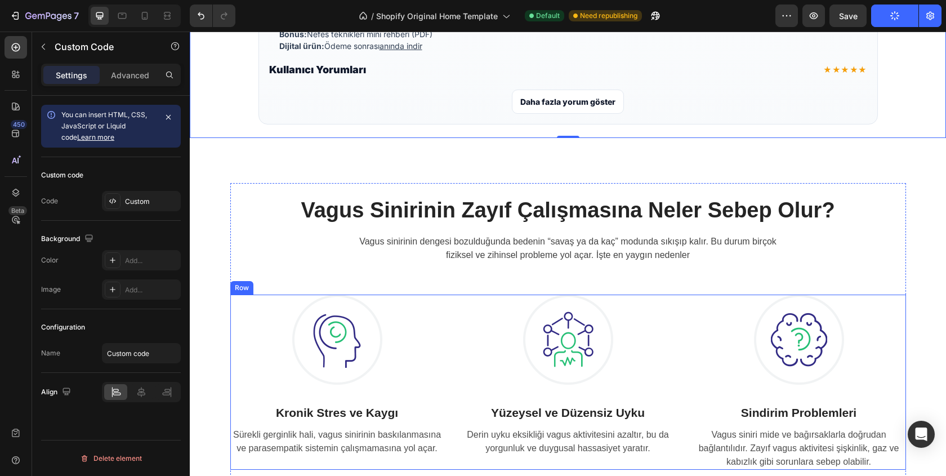
scroll to position [726, 0]
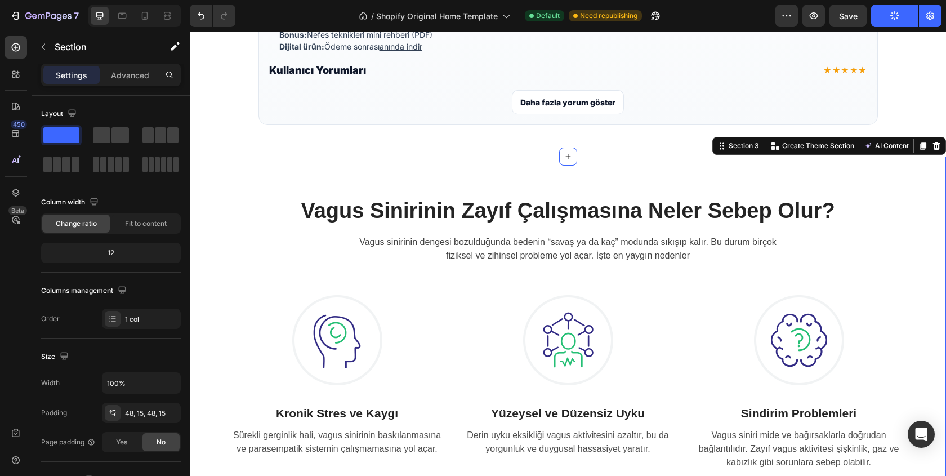
click at [535, 168] on div "Vagus Sinirinin Zayıf Çalışmasına Neler Sebep Olur? Heading Vagus sinirinin den…" at bounding box center [568, 333] width 756 height 354
click at [127, 252] on div "12" at bounding box center [110, 253] width 135 height 16
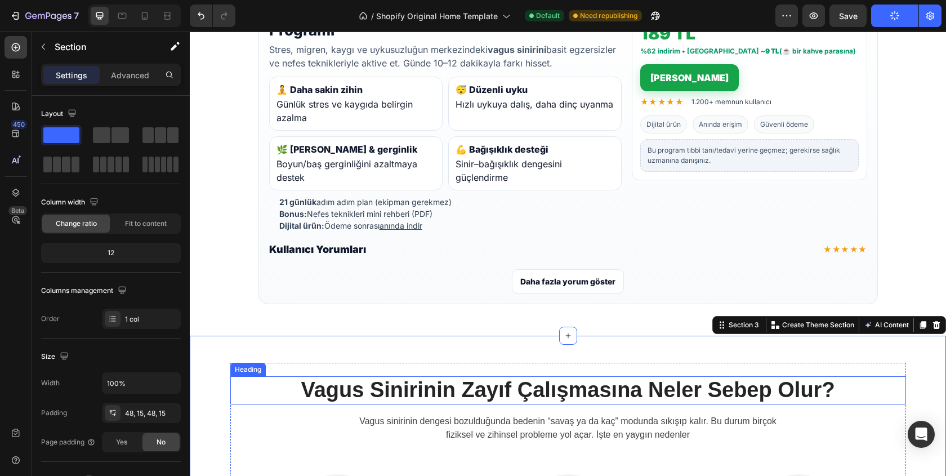
scroll to position [539, 0]
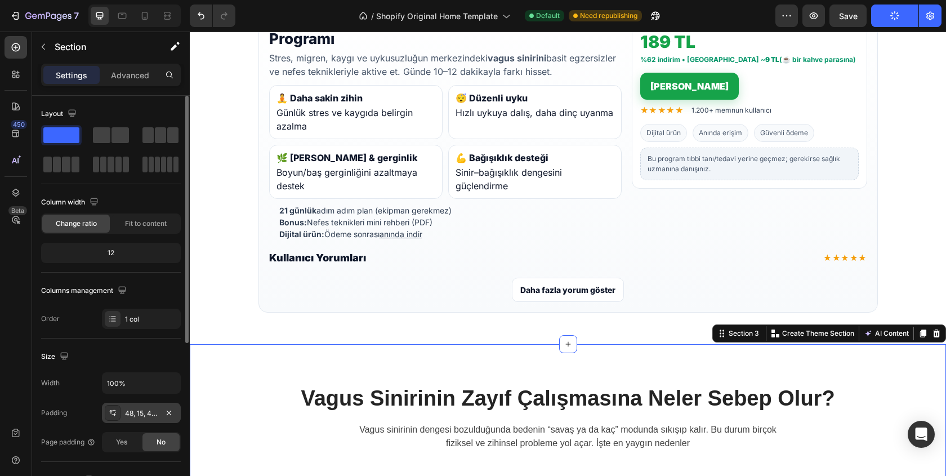
click at [152, 412] on div "48, 15, 48, 15" at bounding box center [141, 413] width 33 height 10
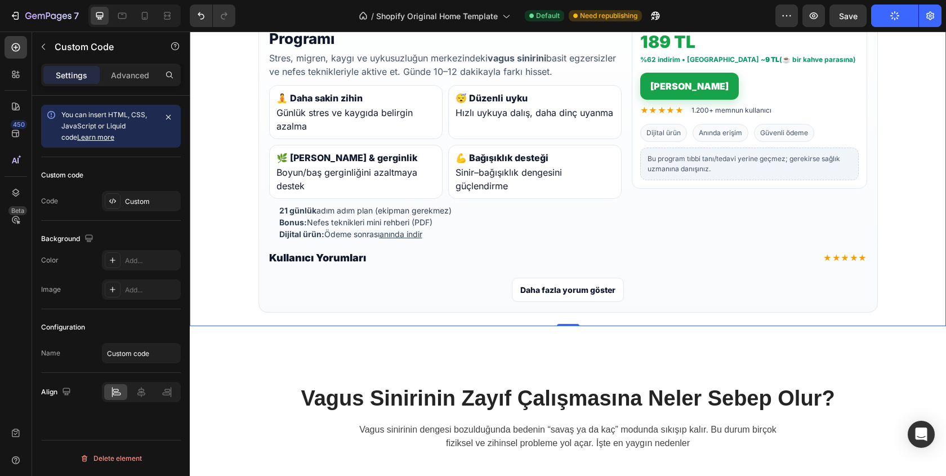
click at [236, 276] on section "Sınırlı Süreli Kampanya 21 Günde Vagus Sinirini Tetikle — CalmPulse Programı St…" at bounding box center [568, 145] width 756 height 361
click at [128, 204] on div "Custom" at bounding box center [151, 201] width 53 height 10
click at [139, 64] on div "Settings Advanced" at bounding box center [111, 75] width 140 height 23
click at [137, 66] on div "Advanced" at bounding box center [130, 75] width 56 height 18
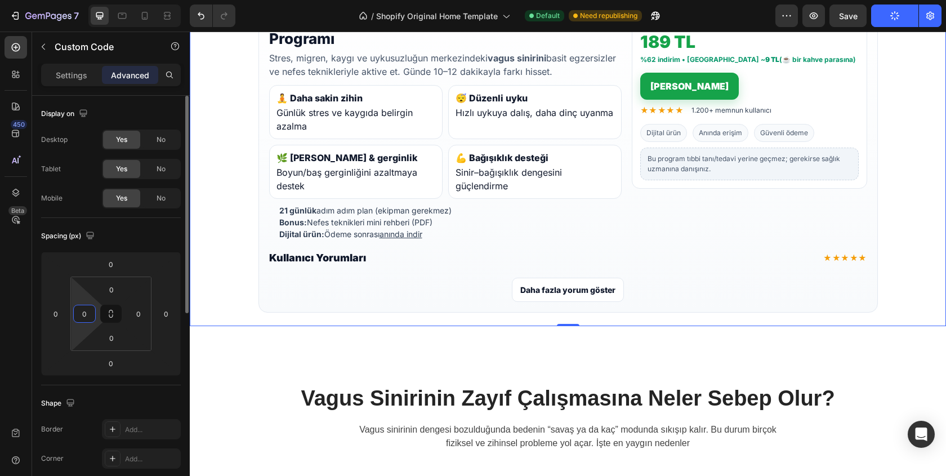
click at [80, 317] on input "0" at bounding box center [84, 313] width 17 height 17
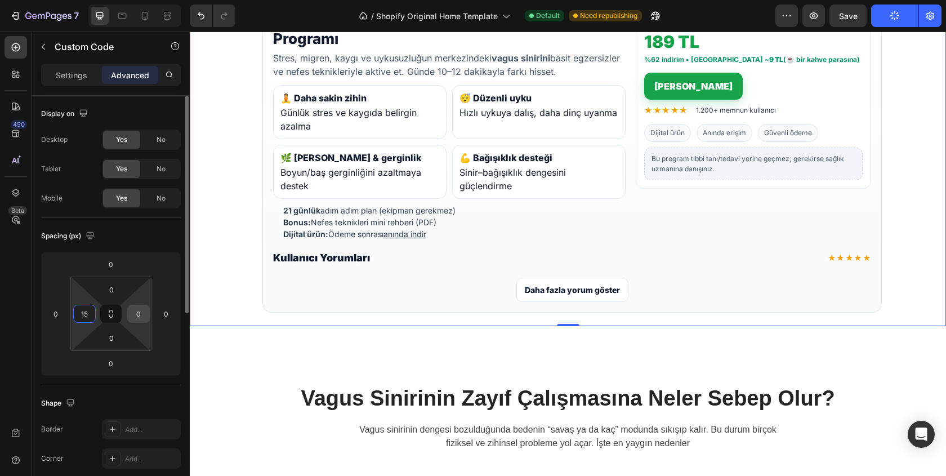
type input "15"
click at [139, 316] on input "0" at bounding box center [138, 313] width 17 height 17
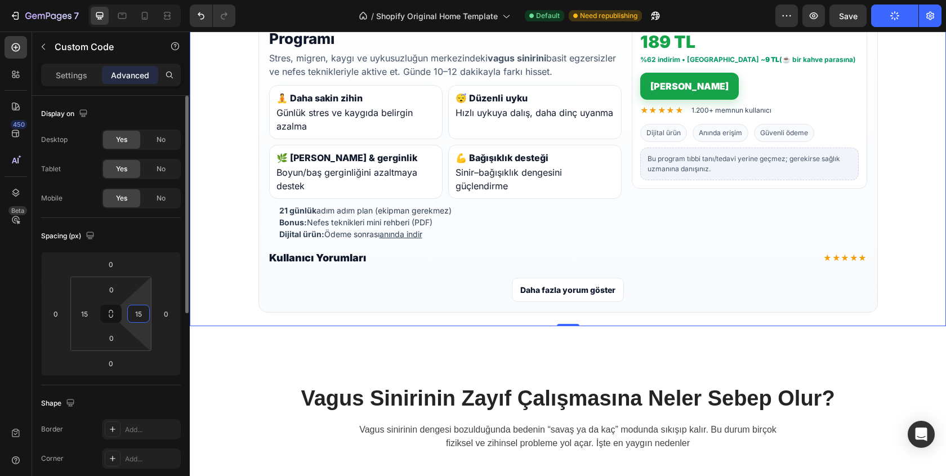
type input "15"
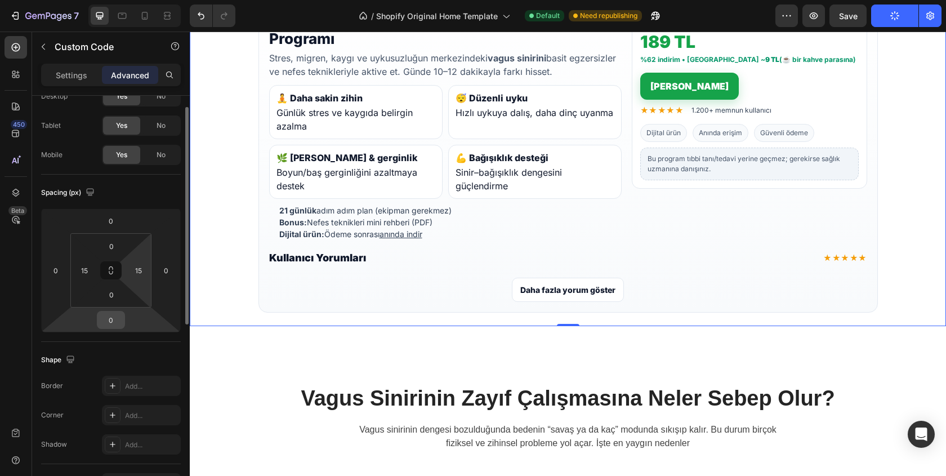
scroll to position [0, 0]
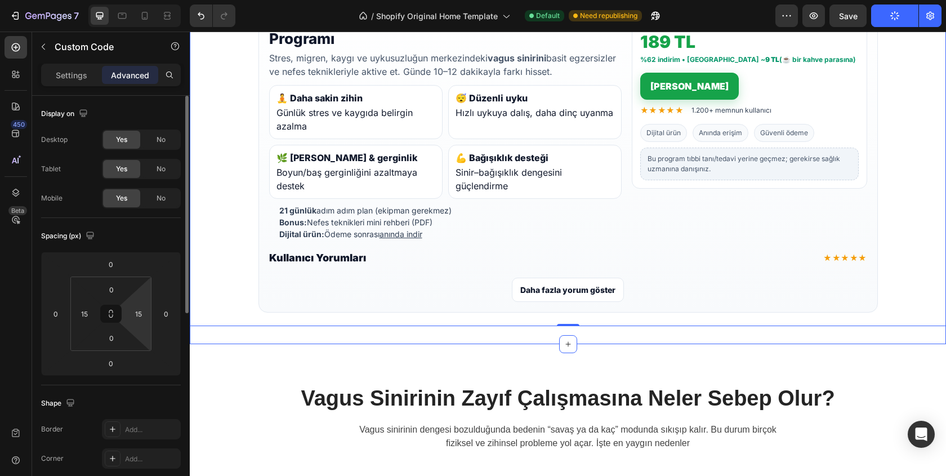
click at [261, 336] on div "Sınırlı Süreli Kampanya 21 Günde Vagus Sinirini Tetikle — CalmPulse Programı St…" at bounding box center [568, 145] width 756 height 397
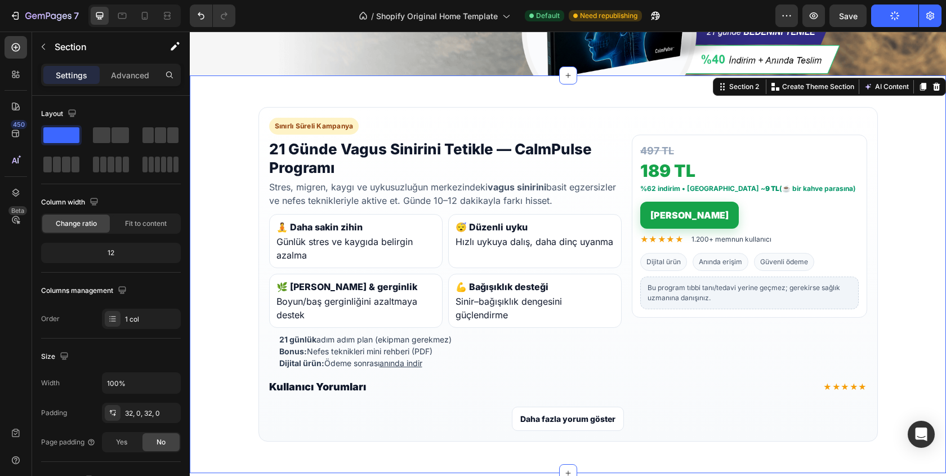
scroll to position [409, 0]
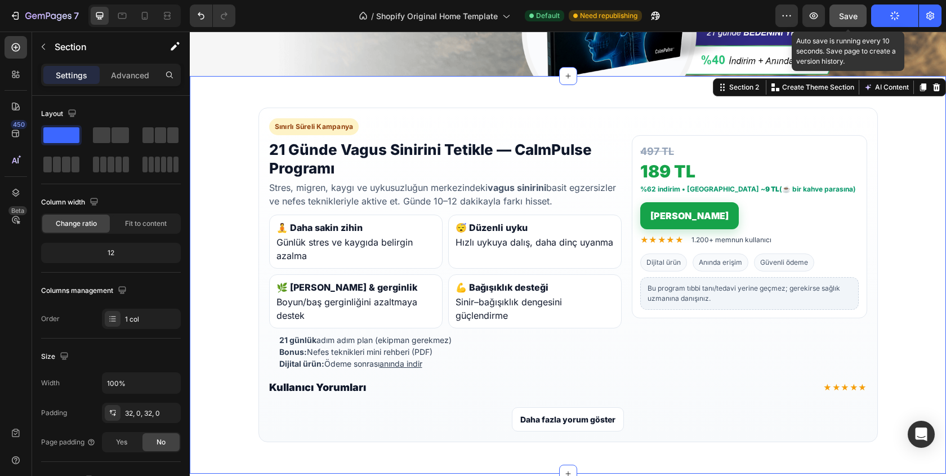
click at [842, 19] on span "Save" at bounding box center [848, 16] width 19 height 10
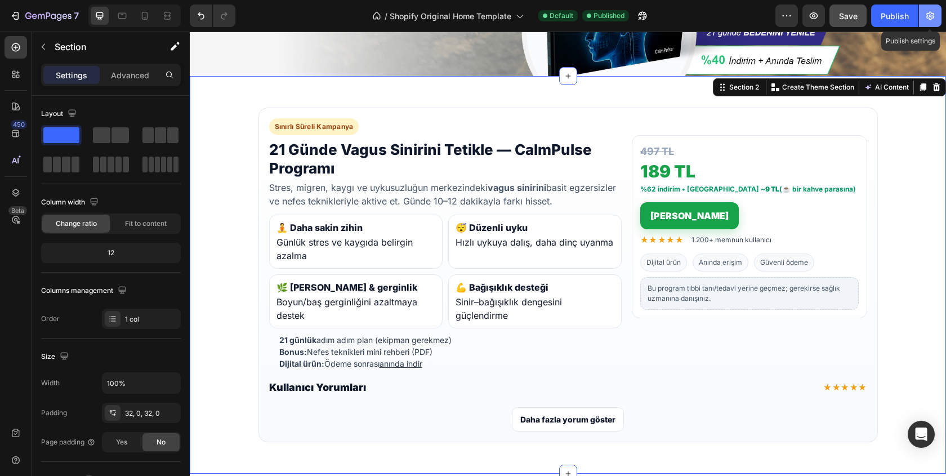
click at [932, 17] on icon "button" at bounding box center [930, 16] width 8 height 8
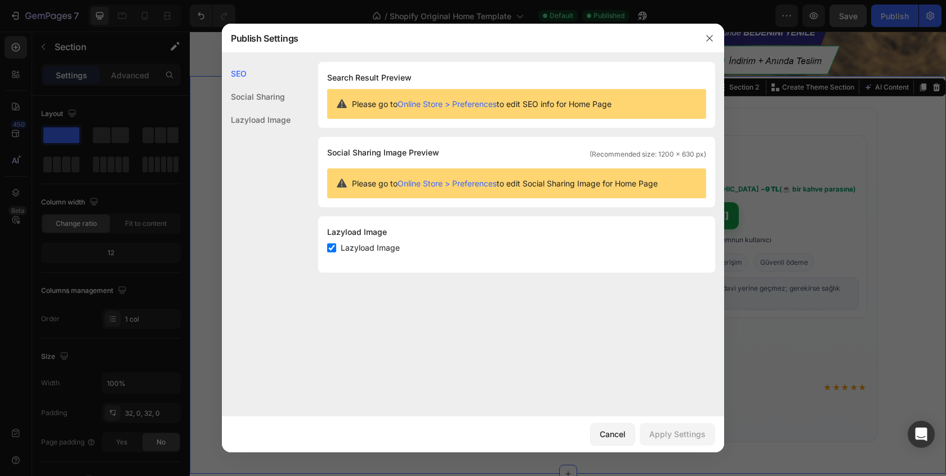
click at [781, 231] on div at bounding box center [473, 238] width 946 height 476
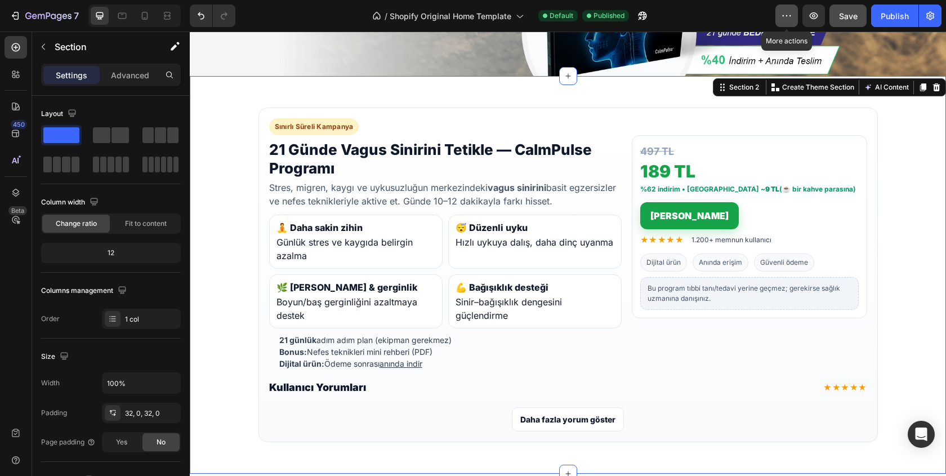
click at [790, 16] on icon "button" at bounding box center [786, 15] width 11 height 11
click at [130, 79] on p "Advanced" at bounding box center [130, 75] width 38 height 12
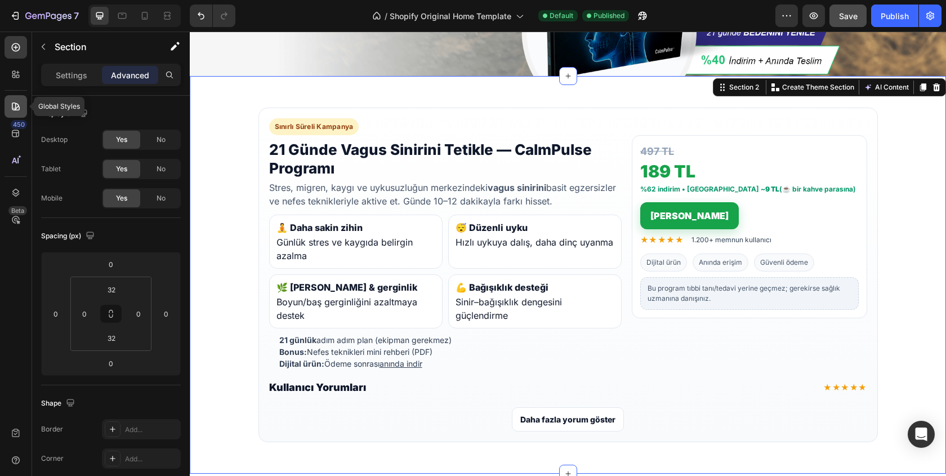
click at [9, 109] on div at bounding box center [16, 106] width 23 height 23
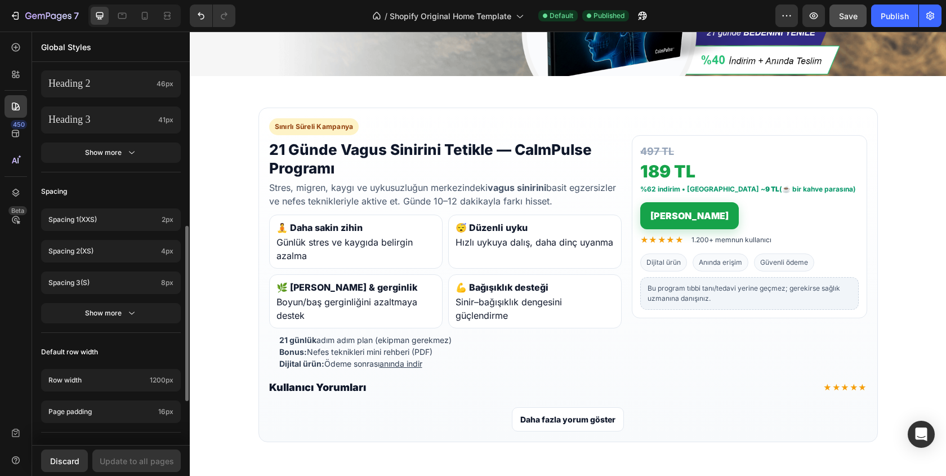
scroll to position [342, 0]
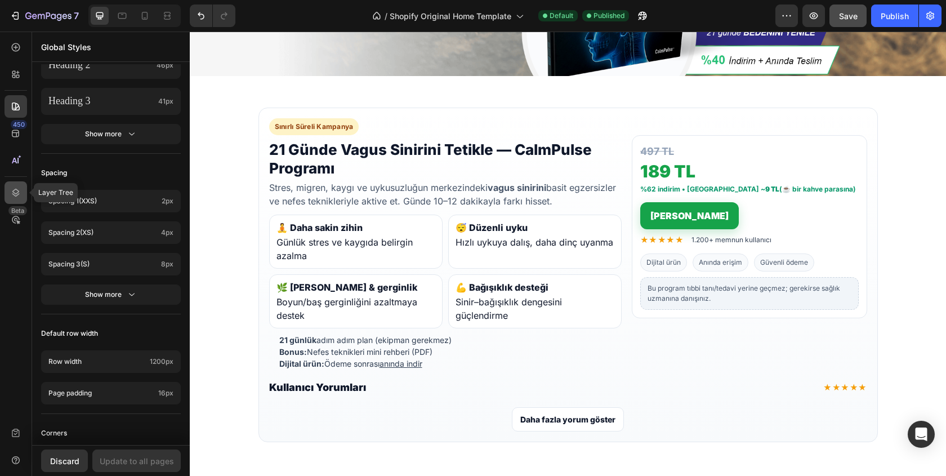
click at [7, 193] on div at bounding box center [16, 192] width 23 height 23
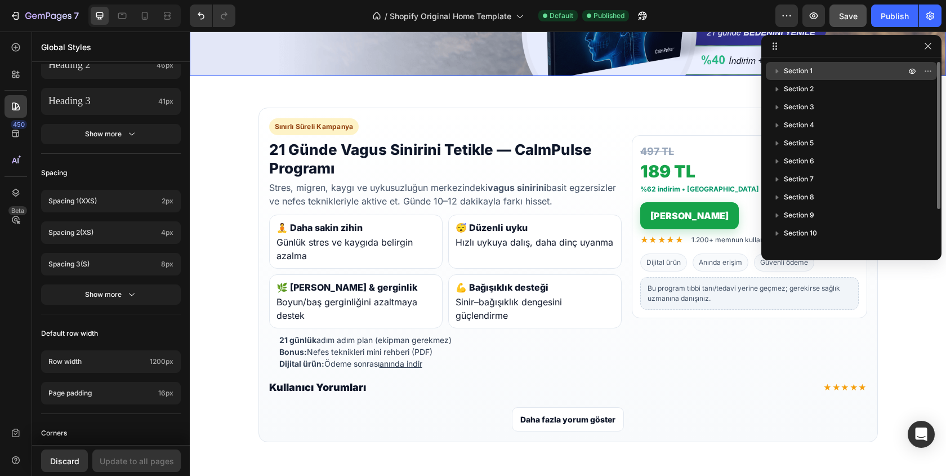
click at [780, 70] on icon "button" at bounding box center [776, 70] width 11 height 11
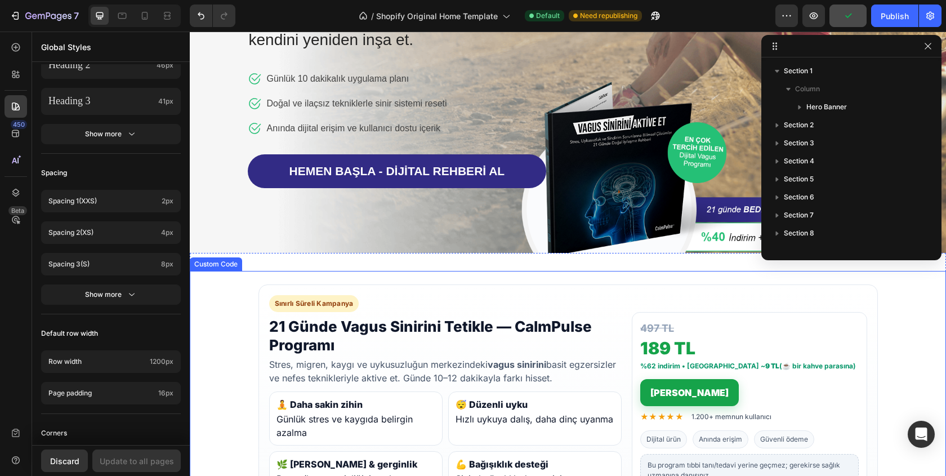
scroll to position [0, 0]
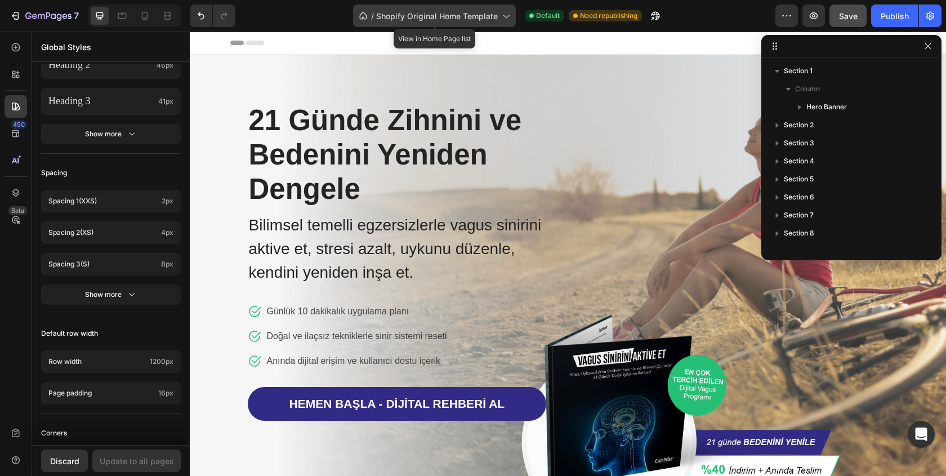
click at [413, 22] on div "/ Shopify Original Home Template" at bounding box center [434, 16] width 163 height 23
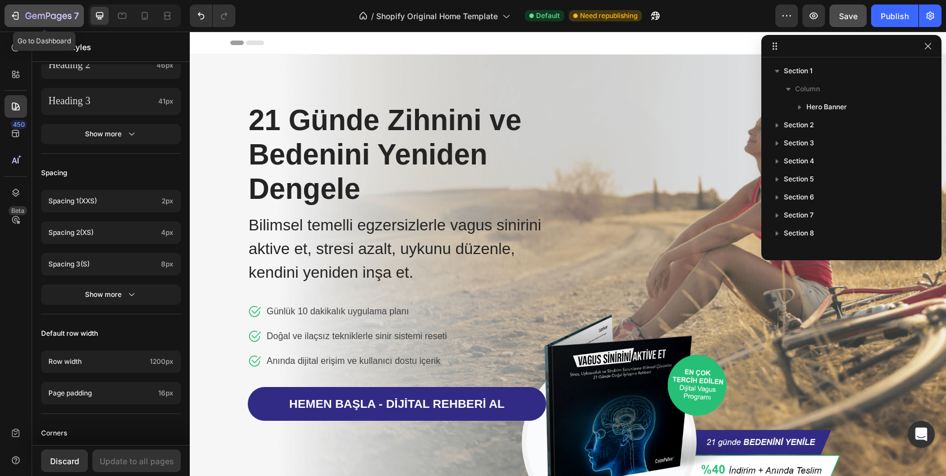
click at [23, 11] on div "7" at bounding box center [44, 16] width 69 height 14
